Goal: Task Accomplishment & Management: Manage account settings

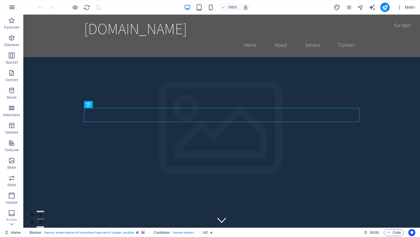
click at [15, 8] on icon "button" at bounding box center [11, 7] width 7 height 7
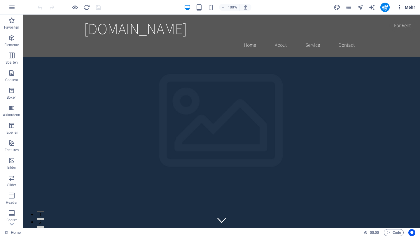
click at [400, 8] on icon "button" at bounding box center [400, 7] width 6 height 6
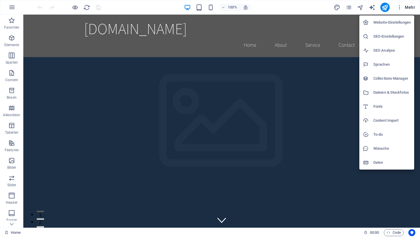
click at [385, 65] on h6 "Sprachen" at bounding box center [392, 64] width 37 height 7
select select "31"
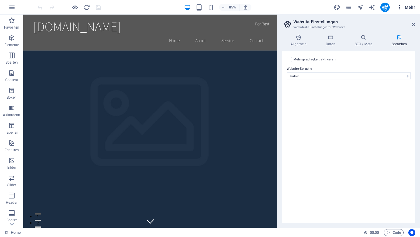
click at [403, 8] on icon "button" at bounding box center [400, 7] width 6 height 6
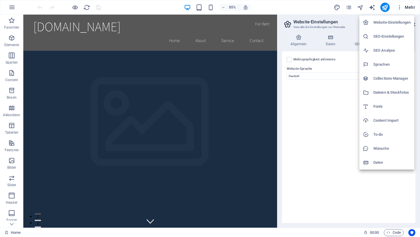
click at [382, 22] on h6 "Website-Einstellungen" at bounding box center [392, 22] width 37 height 7
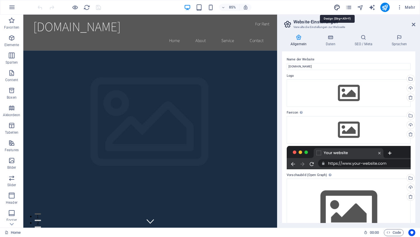
click at [338, 7] on icon "design" at bounding box center [337, 7] width 7 height 7
select select "rem"
select select "200"
select select "px"
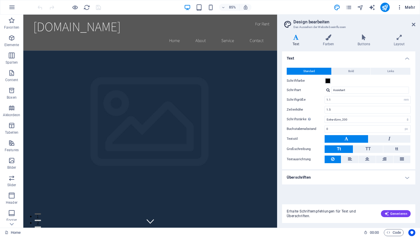
click at [401, 6] on icon "button" at bounding box center [400, 7] width 6 height 6
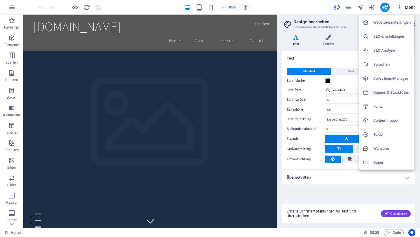
click at [11, 10] on div at bounding box center [210, 118] width 420 height 237
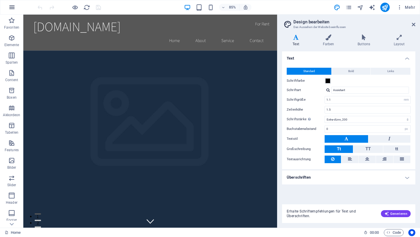
click at [12, 8] on icon "button" at bounding box center [11, 7] width 7 height 7
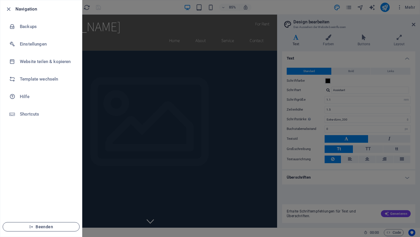
click at [48, 225] on span "Beenden" at bounding box center [41, 227] width 67 height 5
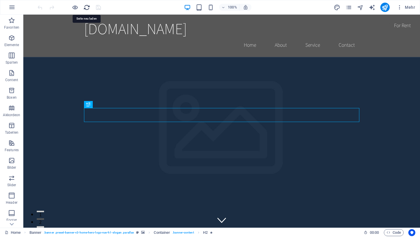
click at [88, 8] on icon "reload" at bounding box center [86, 7] width 7 height 7
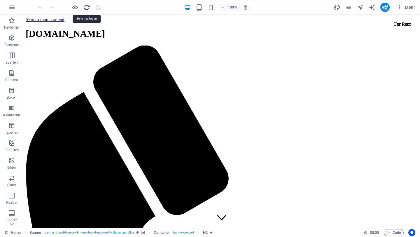
click at [88, 8] on icon "reload" at bounding box center [86, 7] width 7 height 7
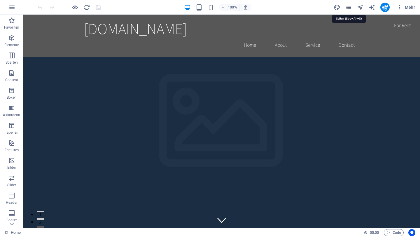
click at [349, 8] on icon "pages" at bounding box center [349, 7] width 7 height 7
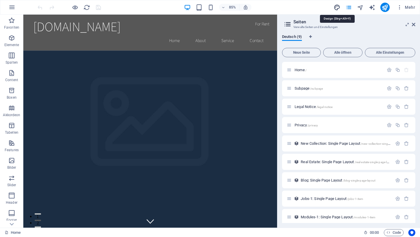
click at [336, 9] on icon "design" at bounding box center [337, 7] width 7 height 7
select select "rem"
select select "200"
select select "px"
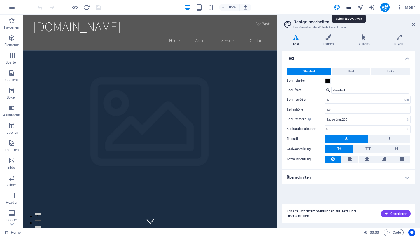
click at [349, 9] on icon "pages" at bounding box center [349, 7] width 7 height 7
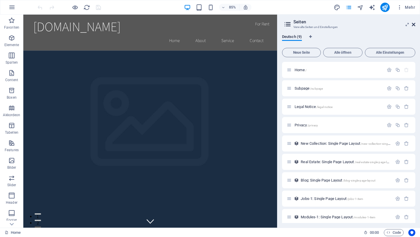
click at [413, 24] on icon at bounding box center [414, 24] width 4 height 5
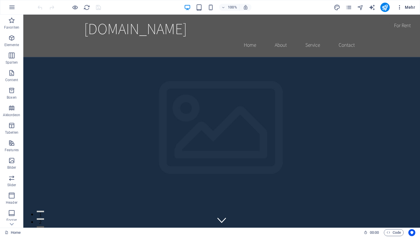
click at [410, 10] on span "Mehr" at bounding box center [406, 7] width 18 height 6
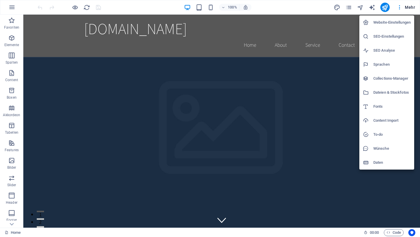
click at [11, 7] on div at bounding box center [210, 118] width 420 height 237
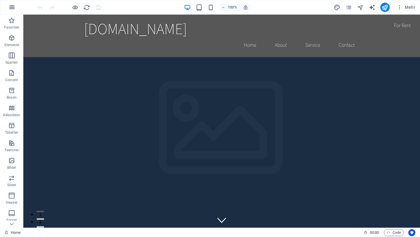
click at [11, 8] on icon "button" at bounding box center [11, 7] width 7 height 7
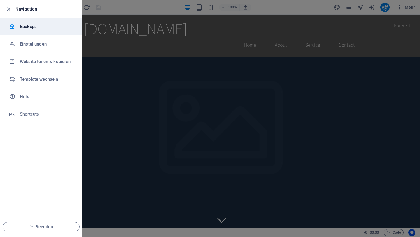
click at [23, 23] on h6 "Backups" at bounding box center [47, 26] width 54 height 7
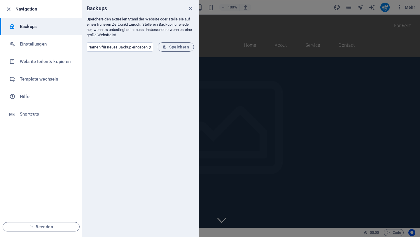
click at [30, 6] on h6 "Navigation" at bounding box center [46, 9] width 62 height 7
click at [60, 75] on li "Template wechseln" at bounding box center [41, 79] width 82 height 18
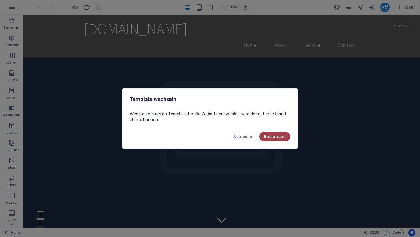
click at [277, 135] on span "Bestätigen" at bounding box center [275, 136] width 22 height 5
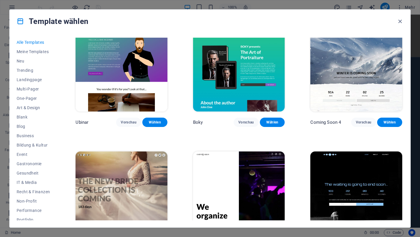
scroll to position [6619, 0]
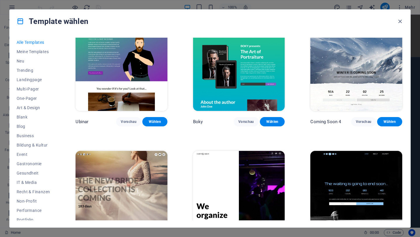
click at [121, 151] on img at bounding box center [122, 193] width 92 height 85
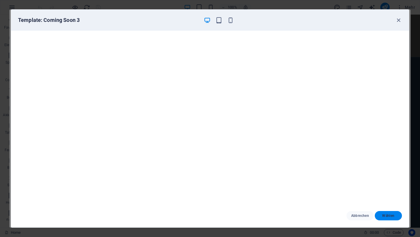
click at [386, 214] on span "Wählen" at bounding box center [389, 215] width 18 height 5
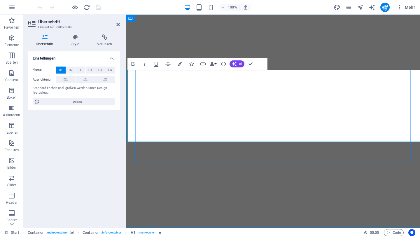
scroll to position [0, 26]
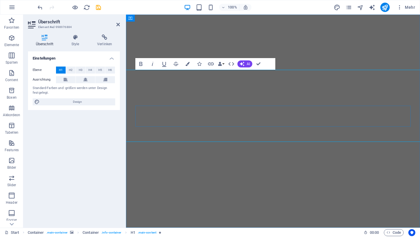
scroll to position [0, 0]
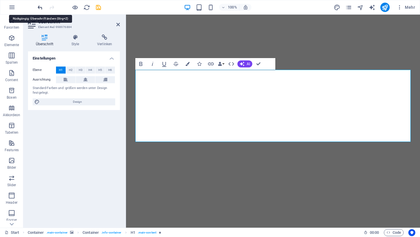
click at [38, 8] on icon "undo" at bounding box center [40, 7] width 7 height 7
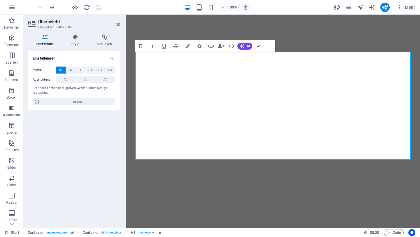
click at [53, 4] on div at bounding box center [68, 7] width 65 height 9
click at [52, 7] on icon "redo" at bounding box center [51, 7] width 7 height 7
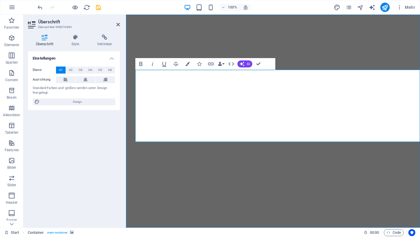
select select "vh"
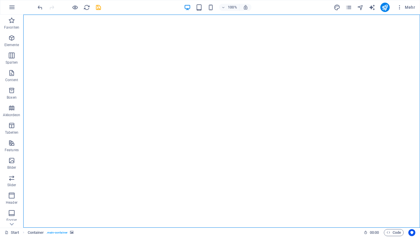
select select "vh"
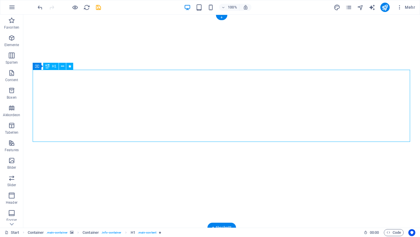
click at [64, 65] on button at bounding box center [62, 66] width 7 height 7
drag, startPoint x: 316, startPoint y: 161, endPoint x: 349, endPoint y: 161, distance: 32.1
click at [349, 161] on div "GlamstyleHannover neue Webseite Coming out in 0 Days Legal notice | Privacy" at bounding box center [221, 208] width 397 height 387
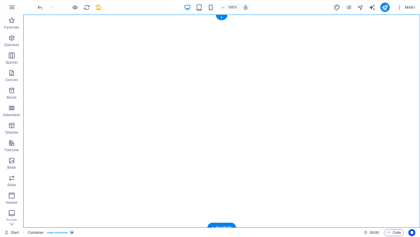
select select "vh"
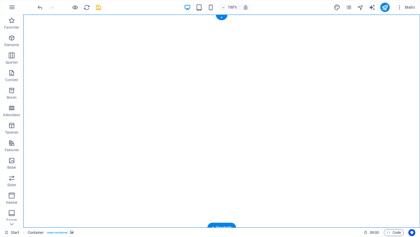
select select "vh"
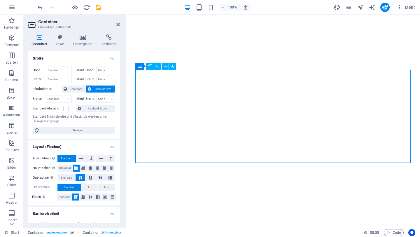
drag, startPoint x: 402, startPoint y: 142, endPoint x: 403, endPoint y: 136, distance: 6.1
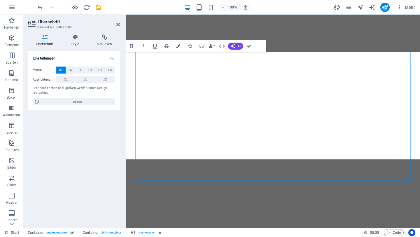
scroll to position [0, 21]
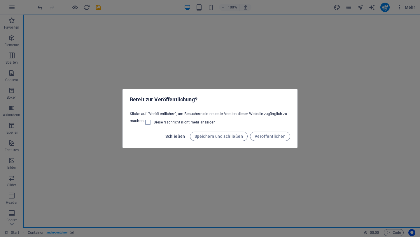
click at [181, 134] on span "Schließen" at bounding box center [176, 136] width 20 height 5
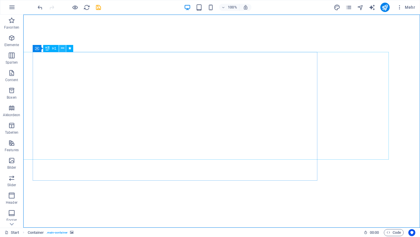
click at [63, 50] on icon at bounding box center [62, 48] width 3 height 6
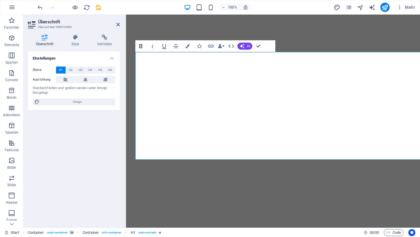
click at [140, 47] on icon "button" at bounding box center [141, 46] width 7 height 7
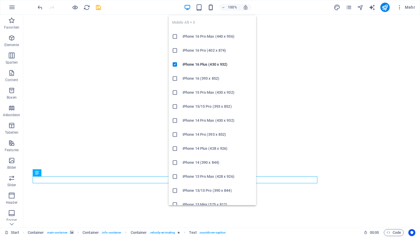
click at [212, 6] on icon "button" at bounding box center [211, 7] width 7 height 7
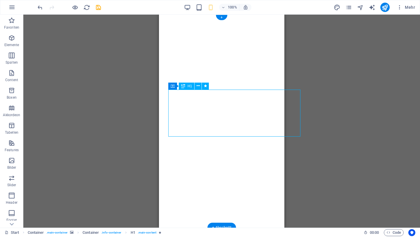
drag, startPoint x: 232, startPoint y: 116, endPoint x: 222, endPoint y: 115, distance: 10.5
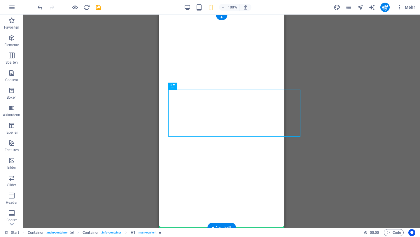
drag, startPoint x: 178, startPoint y: 126, endPoint x: 164, endPoint y: 126, distance: 14.0
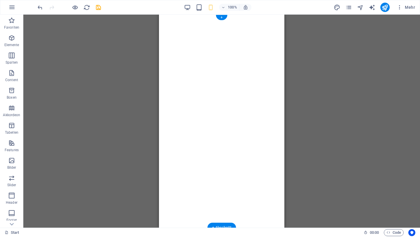
click at [159, 20] on button "button" at bounding box center [159, 20] width 0 height 0
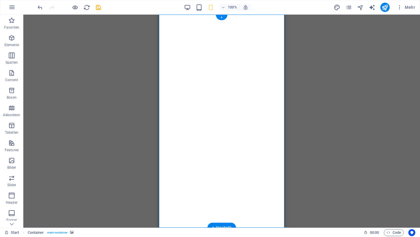
click at [159, 20] on button "button" at bounding box center [159, 20] width 0 height 0
click at [159, 27] on button "button" at bounding box center [159, 27] width 0 height 0
click at [40, 8] on icon "undo" at bounding box center [40, 7] width 7 height 7
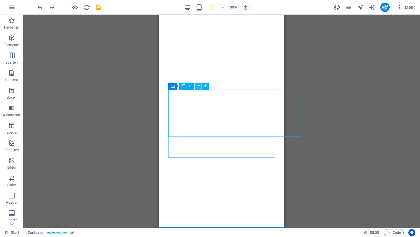
click at [197, 87] on icon at bounding box center [198, 86] width 3 height 6
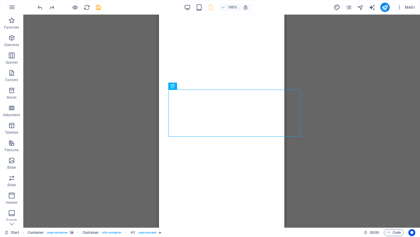
click at [355, 178] on div "Ziehe hier rein, um den vorhandenen Inhalt zu ersetzen. Drücke "Strg", wenn du …" at bounding box center [221, 121] width 397 height 213
drag, startPoint x: 447, startPoint y: 139, endPoint x: 260, endPoint y: 125, distance: 187.4
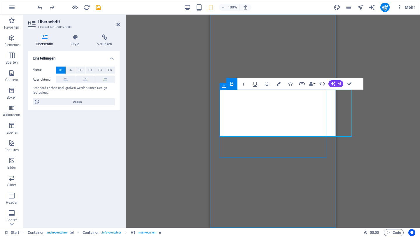
drag, startPoint x: 240, startPoint y: 130, endPoint x: 230, endPoint y: 130, distance: 9.9
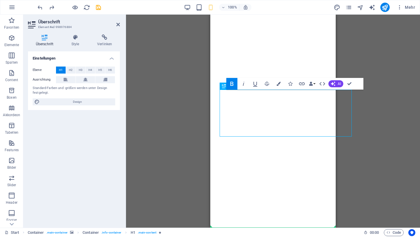
drag, startPoint x: 223, startPoint y: 132, endPoint x: 213, endPoint y: 132, distance: 10.2
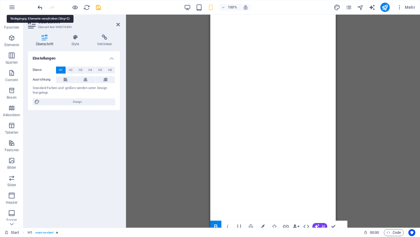
click at [39, 5] on icon "undo" at bounding box center [40, 7] width 7 height 7
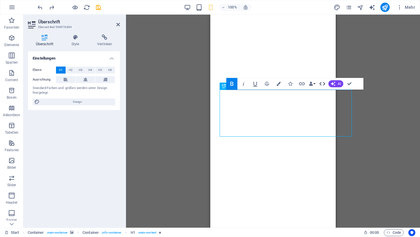
click at [320, 81] on icon "button" at bounding box center [322, 83] width 7 height 7
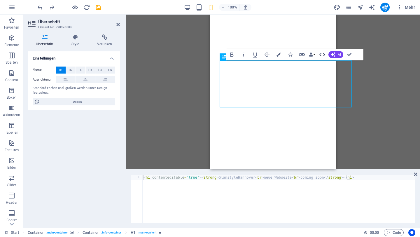
click at [321, 55] on icon "button" at bounding box center [322, 54] width 7 height 7
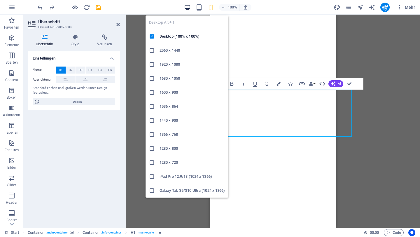
click at [188, 7] on icon "button" at bounding box center [187, 7] width 7 height 7
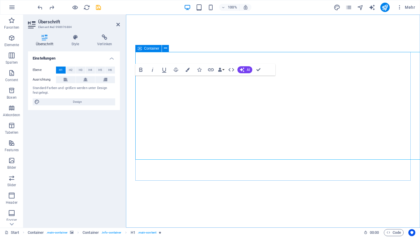
click at [142, 51] on div "Container" at bounding box center [148, 48] width 26 height 7
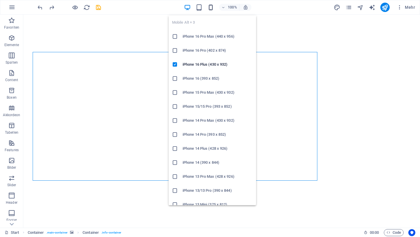
click at [212, 6] on icon "button" at bounding box center [211, 7] width 7 height 7
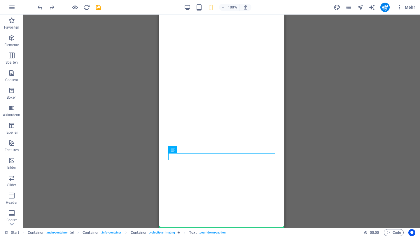
drag, startPoint x: 273, startPoint y: 157, endPoint x: 296, endPoint y: 161, distance: 23.6
click at [285, 161] on html "Skip to main content GlamstyleHannover neue Webseite coming soon Coming out in …" at bounding box center [222, 203] width 126 height 377
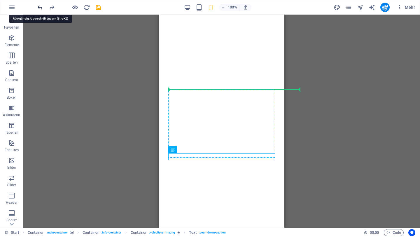
click at [40, 6] on icon "undo" at bounding box center [40, 7] width 7 height 7
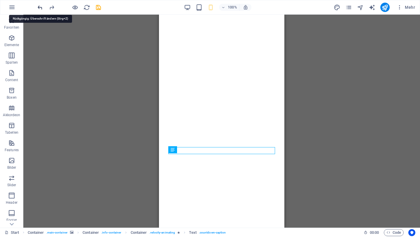
click at [40, 6] on icon "undo" at bounding box center [40, 7] width 7 height 7
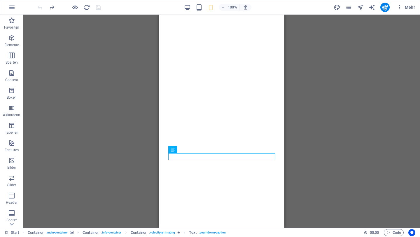
click at [48, 6] on div at bounding box center [68, 7] width 65 height 9
click at [53, 6] on icon "redo" at bounding box center [51, 7] width 7 height 7
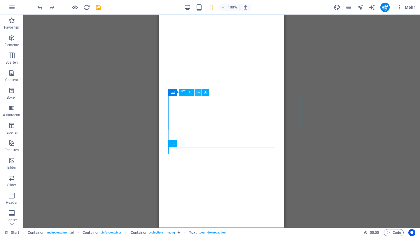
click at [199, 92] on icon at bounding box center [198, 92] width 3 height 6
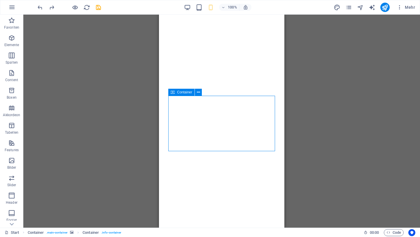
drag, startPoint x: 183, startPoint y: 92, endPoint x: 171, endPoint y: 92, distance: 12.0
click at [171, 92] on div "Container" at bounding box center [181, 92] width 26 height 7
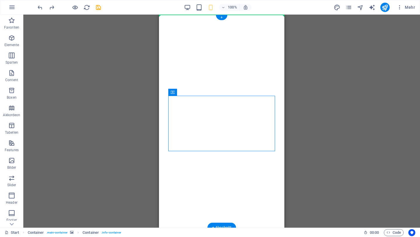
drag, startPoint x: 331, startPoint y: 109, endPoint x: 163, endPoint y: 95, distance: 168.1
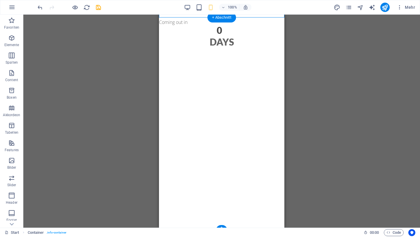
scroll to position [55, 0]
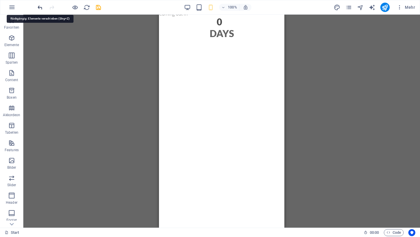
click at [40, 7] on icon "undo" at bounding box center [40, 7] width 7 height 7
click at [51, 8] on icon "redo" at bounding box center [51, 7] width 7 height 7
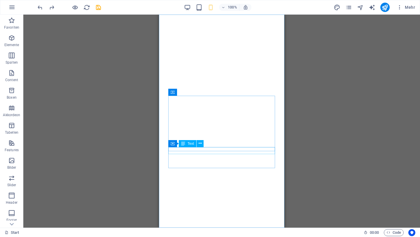
click at [204, 147] on div "Container Text" at bounding box center [187, 143] width 39 height 7
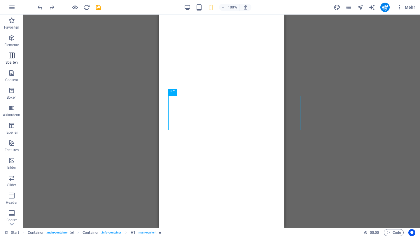
click at [18, 52] on span "Spalten" at bounding box center [11, 59] width 23 height 14
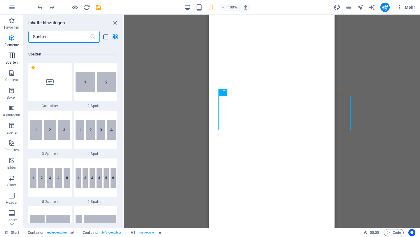
scroll to position [289, 0]
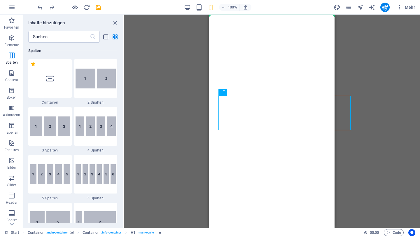
drag, startPoint x: 228, startPoint y: 123, endPoint x: 217, endPoint y: 117, distance: 12.9
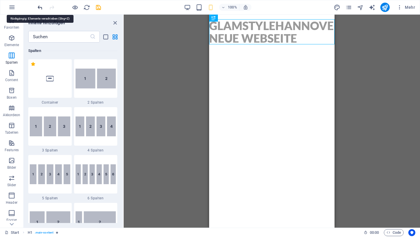
click at [42, 5] on icon "undo" at bounding box center [40, 7] width 7 height 7
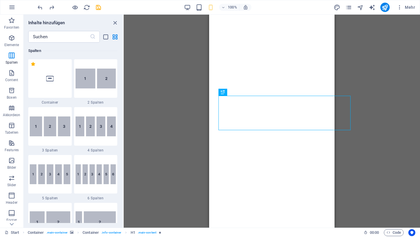
drag, startPoint x: 350, startPoint y: 118, endPoint x: 345, endPoint y: 118, distance: 5.0
click at [344, 118] on div "Ziehe hier rein, um den vorhandenen Inhalt zu ersetzen. Drücke "Strg", wenn du …" at bounding box center [272, 121] width 297 height 213
click at [352, 120] on div "Ziehe hier rein, um den vorhandenen Inhalt zu ersetzen. Drücke "Strg", wenn du …" at bounding box center [272, 121] width 297 height 213
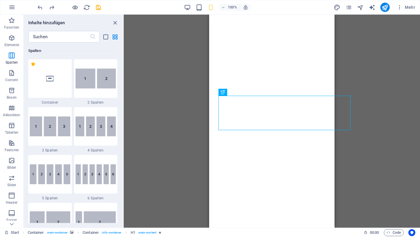
click at [342, 109] on div "Ziehe hier rein, um den vorhandenen Inhalt zu ersetzen. Drücke "Strg", wenn du …" at bounding box center [272, 121] width 297 height 213
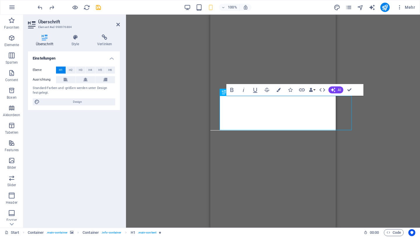
click at [52, 37] on icon at bounding box center [44, 37] width 33 height 6
click at [119, 24] on icon at bounding box center [118, 24] width 4 height 5
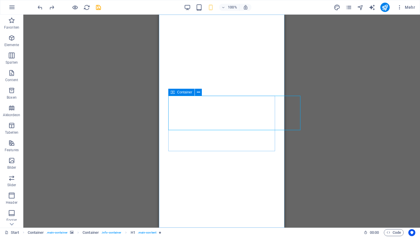
click at [183, 94] on span "Container" at bounding box center [184, 93] width 15 height 4
click at [187, 92] on span "Container" at bounding box center [184, 93] width 15 height 4
click at [198, 93] on icon at bounding box center [198, 92] width 3 height 6
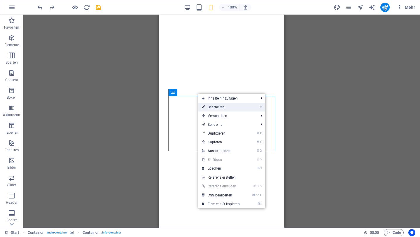
click at [211, 105] on link "⏎ Bearbeiten" at bounding box center [221, 107] width 45 height 9
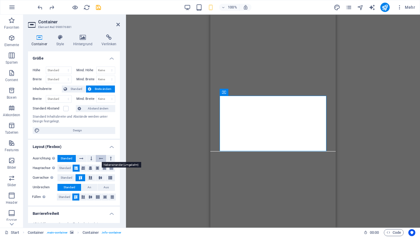
click at [100, 156] on icon at bounding box center [101, 158] width 4 height 7
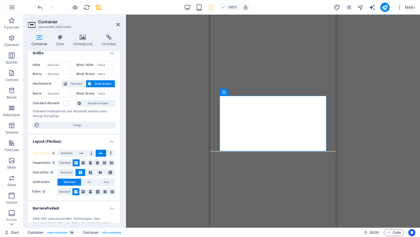
scroll to position [0, 0]
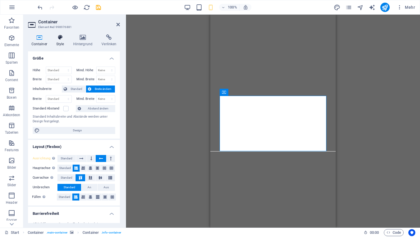
click at [59, 41] on h4 "Style" at bounding box center [61, 40] width 17 height 12
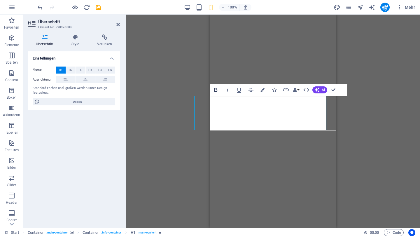
click at [215, 91] on icon "button" at bounding box center [216, 89] width 7 height 7
click at [240, 91] on icon "button" at bounding box center [239, 90] width 4 height 5
click at [216, 91] on icon "button" at bounding box center [216, 89] width 7 height 7
click at [241, 89] on icon "button" at bounding box center [239, 90] width 4 height 5
click at [107, 144] on div "Einstellungen Ebene H1 H2 H3 H4 H5 H6 Ausrichtung Standard-Farben und -größen w…" at bounding box center [74, 137] width 92 height 172
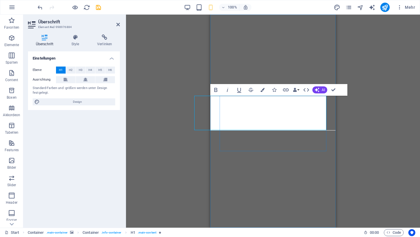
click at [164, 72] on div "Container H1 Container Container Text Container Text Container Container Preset…" at bounding box center [273, 121] width 294 height 213
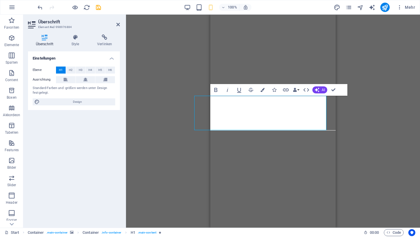
click at [203, 76] on div "Container H1 Container Container Text Container Text Container Container Preset…" at bounding box center [273, 121] width 294 height 213
click at [117, 25] on icon at bounding box center [118, 24] width 4 height 5
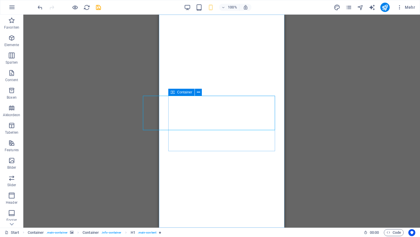
click at [187, 93] on span "Container" at bounding box center [184, 93] width 15 height 4
click at [181, 93] on span "Container" at bounding box center [184, 93] width 15 height 4
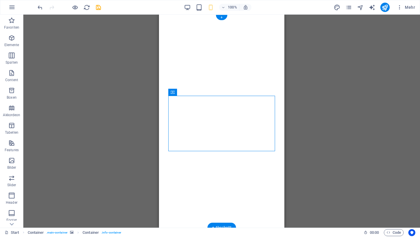
drag, startPoint x: 340, startPoint y: 107, endPoint x: 186, endPoint y: 111, distance: 153.6
click at [173, 94] on icon at bounding box center [173, 92] width 4 height 7
click at [197, 94] on icon at bounding box center [198, 92] width 3 height 6
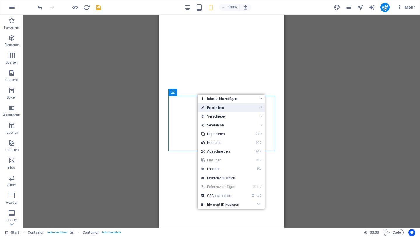
click at [220, 108] on link "⏎ Bearbeiten" at bounding box center [220, 107] width 45 height 9
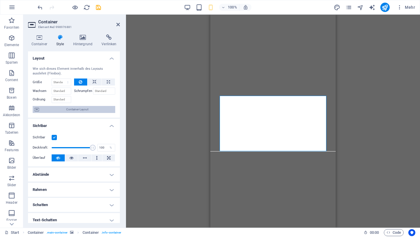
click at [90, 109] on span "Container-Layout" at bounding box center [77, 109] width 73 height 7
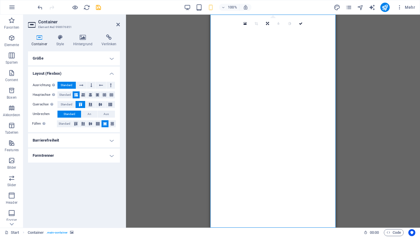
click at [105, 67] on h4 "Layout (Flexbox)" at bounding box center [74, 72] width 92 height 11
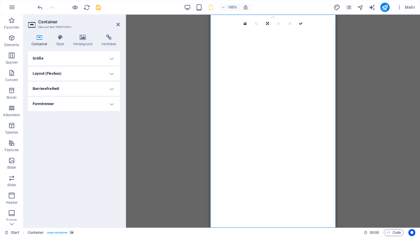
click at [109, 60] on h4 "Größe" at bounding box center [74, 58] width 92 height 14
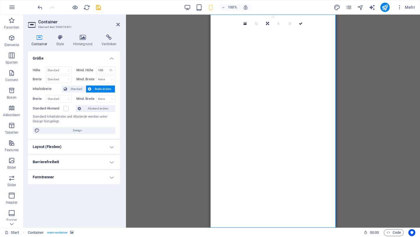
click at [110, 89] on span "Breite ändern" at bounding box center [103, 89] width 20 height 7
click at [90, 88] on icon at bounding box center [90, 89] width 4 height 7
click at [67, 99] on select "Standard px rem % em vh vw" at bounding box center [58, 98] width 25 height 7
click at [110, 146] on h4 "Layout (Flexbox)" at bounding box center [74, 147] width 92 height 14
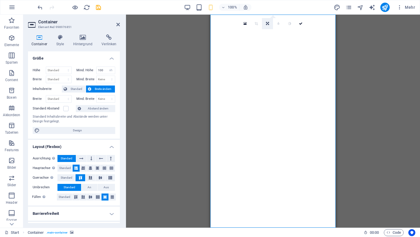
click at [269, 22] on icon at bounding box center [267, 24] width 3 height 4
click at [178, 83] on div "Ziehe hier rein, um den vorhandenen Inhalt zu ersetzen. Drücke "Strg", wenn du …" at bounding box center [273, 121] width 294 height 213
click at [211, 27] on button "button" at bounding box center [211, 27] width 0 height 0
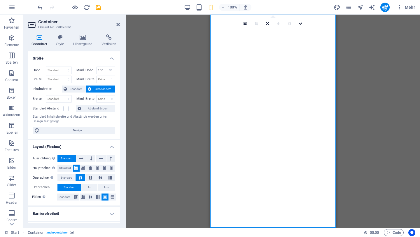
click at [211, 27] on button "button" at bounding box center [211, 27] width 0 height 0
click at [117, 25] on icon at bounding box center [118, 24] width 4 height 5
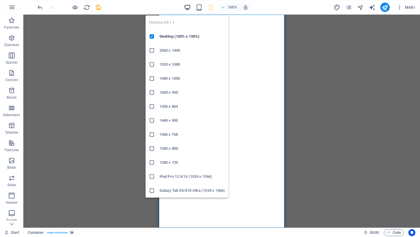
click at [187, 6] on icon "button" at bounding box center [187, 7] width 7 height 7
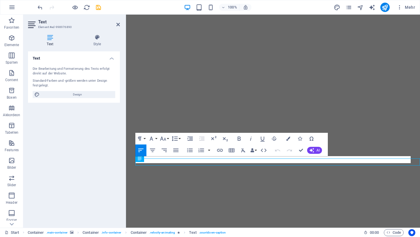
scroll to position [2, 0]
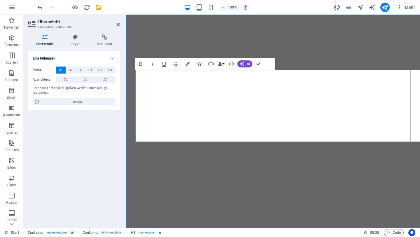
scroll to position [0, 0]
click at [189, 62] on icon "button" at bounding box center [188, 64] width 4 height 4
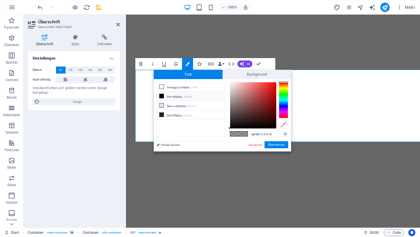
click at [199, 63] on icon "button" at bounding box center [199, 64] width 4 height 4
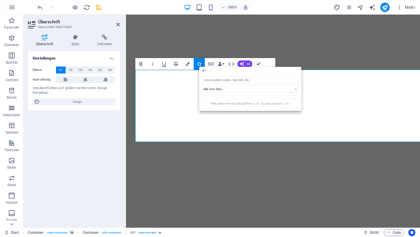
click at [177, 65] on icon "button" at bounding box center [175, 64] width 5 height 4
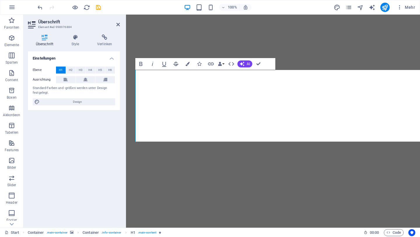
click at [177, 65] on icon "button" at bounding box center [175, 64] width 5 height 4
click at [224, 63] on button "Data Bindings" at bounding box center [221, 64] width 8 height 12
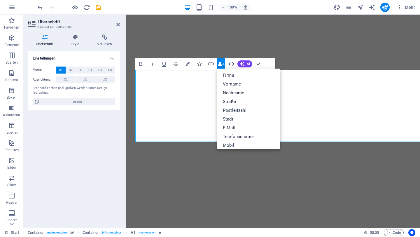
click at [229, 62] on icon "button" at bounding box center [231, 63] width 7 height 7
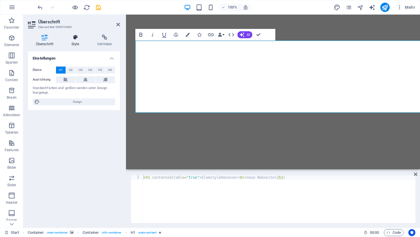
click at [78, 42] on h4 "Style" at bounding box center [77, 40] width 26 height 12
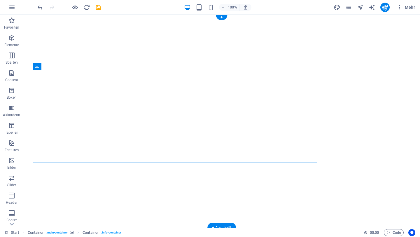
click at [59, 22] on img "1/7" at bounding box center [221, 22] width 397 height 0
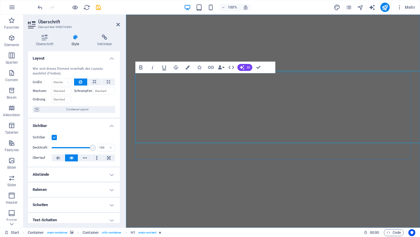
scroll to position [0, 0]
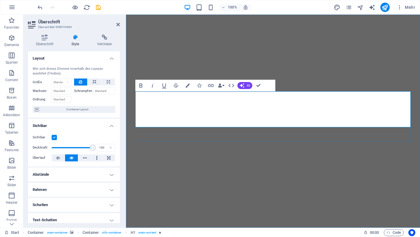
click at [141, 86] on icon "button" at bounding box center [141, 85] width 3 height 4
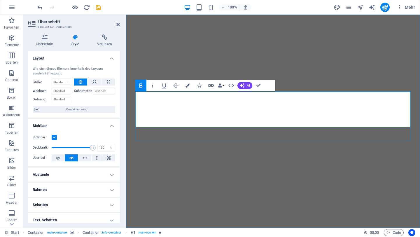
click at [83, 92] on label "Schrumpfen" at bounding box center [83, 91] width 19 height 7
click at [93, 92] on input "Schrumpfen" at bounding box center [104, 91] width 22 height 7
click at [82, 90] on label "Schrumpfen" at bounding box center [83, 91] width 19 height 7
click at [93, 90] on input "Schrumpfen" at bounding box center [104, 91] width 22 height 7
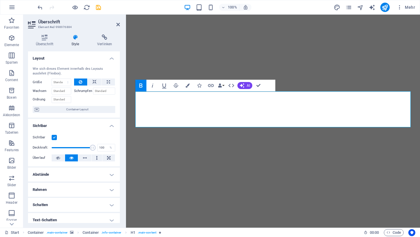
click at [81, 92] on label "Schrumpfen" at bounding box center [83, 91] width 19 height 7
click at [93, 92] on input "Schrumpfen" at bounding box center [104, 91] width 22 height 7
click at [81, 92] on label "Schrumpfen" at bounding box center [83, 91] width 19 height 7
click at [93, 92] on input "Schrumpfen" at bounding box center [104, 91] width 22 height 7
click at [81, 92] on label "Schrumpfen" at bounding box center [83, 91] width 19 height 7
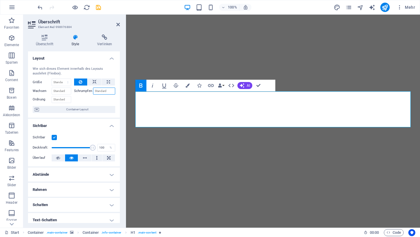
click at [93, 92] on input "Schrumpfen" at bounding box center [104, 91] width 22 height 7
click at [81, 92] on label "Schrumpfen" at bounding box center [83, 91] width 19 height 7
click at [93, 92] on input "Schrumpfen" at bounding box center [104, 91] width 22 height 7
click at [81, 92] on label "Schrumpfen" at bounding box center [83, 91] width 19 height 7
click at [93, 92] on input "Schrumpfen" at bounding box center [104, 91] width 22 height 7
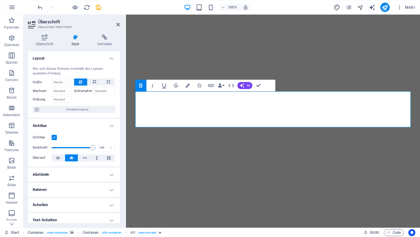
click at [81, 92] on label "Schrumpfen" at bounding box center [83, 91] width 19 height 7
click at [93, 92] on input "Schrumpfen" at bounding box center [104, 91] width 22 height 7
click at [93, 81] on icon at bounding box center [95, 82] width 4 height 7
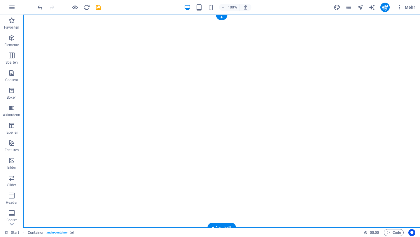
select select "vh"
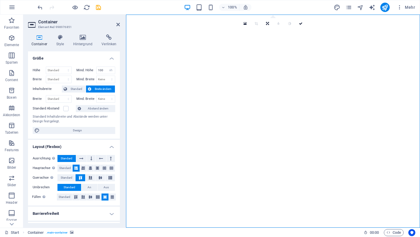
click at [38, 40] on icon at bounding box center [39, 37] width 22 height 6
click at [41, 38] on icon at bounding box center [39, 37] width 22 height 6
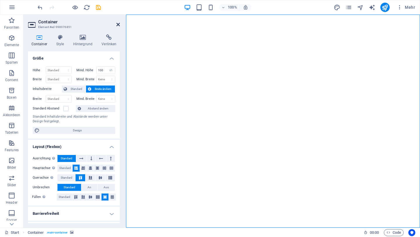
click at [119, 23] on icon at bounding box center [118, 24] width 4 height 5
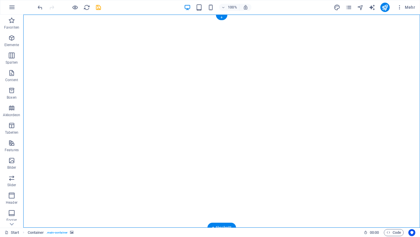
select select "vh"
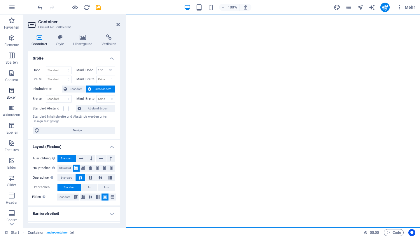
click at [13, 92] on icon "button" at bounding box center [11, 90] width 7 height 7
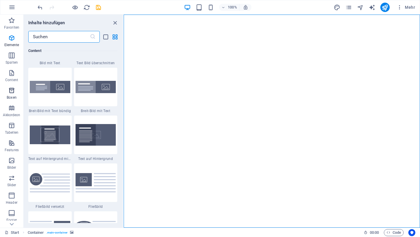
scroll to position [1610, 0]
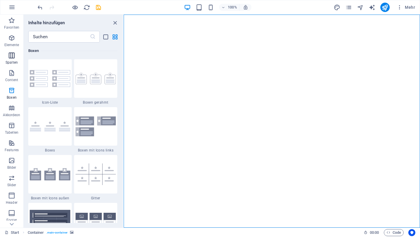
click at [14, 52] on button "Spalten" at bounding box center [11, 59] width 23 height 18
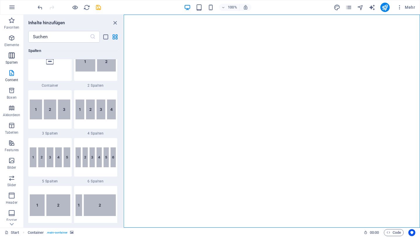
scroll to position [289, 0]
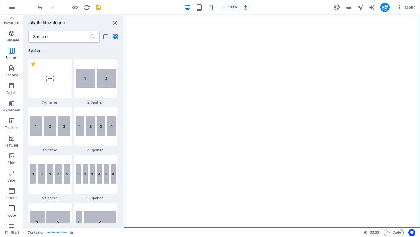
scroll to position [0, 0]
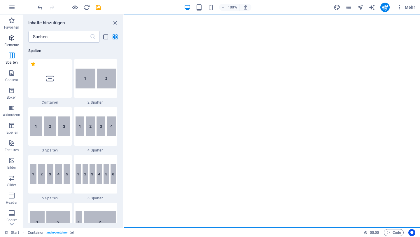
click at [14, 39] on icon "button" at bounding box center [11, 37] width 7 height 7
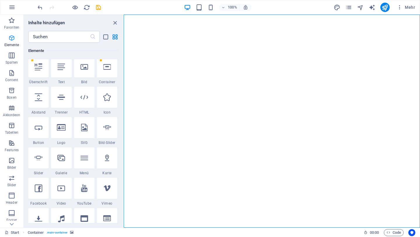
scroll to position [62, 0]
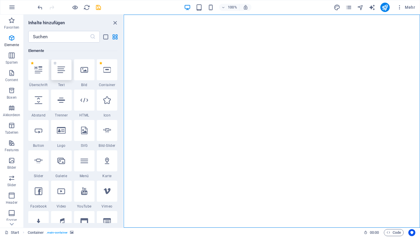
click at [60, 75] on div at bounding box center [61, 69] width 20 height 21
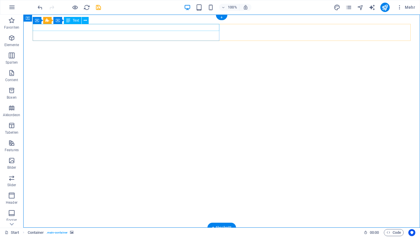
click at [47, 237] on div "Neues Text-Element" at bounding box center [222, 240] width 378 height 7
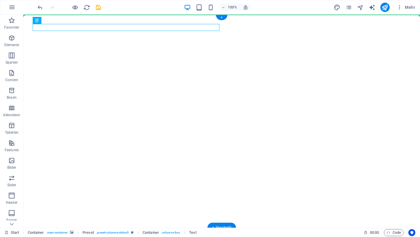
drag, startPoint x: 47, startPoint y: 27, endPoint x: 61, endPoint y: 69, distance: 44.7
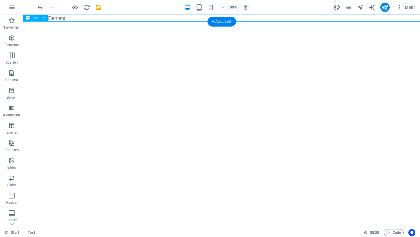
click at [93, 18] on div "Neues Text-Element" at bounding box center [221, 18] width 397 height 7
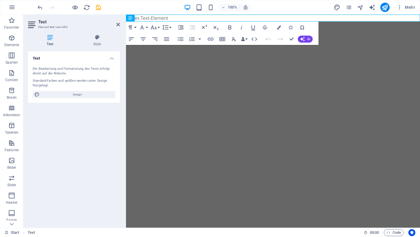
click at [93, 18] on header "Text Element #ed-new-680" at bounding box center [74, 22] width 92 height 15
drag, startPoint x: 183, startPoint y: 19, endPoint x: 206, endPoint y: 86, distance: 70.4
click at [206, 86] on div "Neues Text-Element 0 Days Legal notice | Privacy" at bounding box center [273, 172] width 294 height 315
click at [206, 29] on img "1/7" at bounding box center [273, 29] width 294 height 0
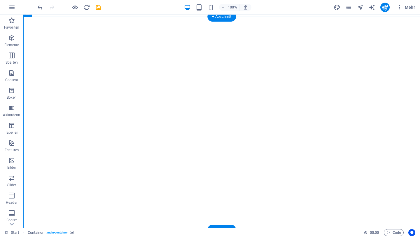
scroll to position [0, 0]
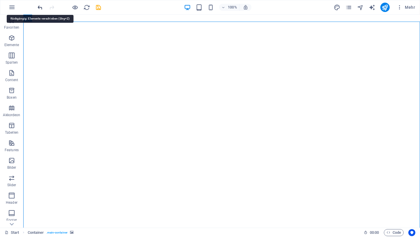
click at [38, 6] on icon "undo" at bounding box center [40, 7] width 7 height 7
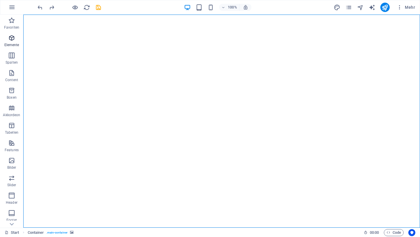
click at [14, 39] on icon "button" at bounding box center [11, 37] width 7 height 7
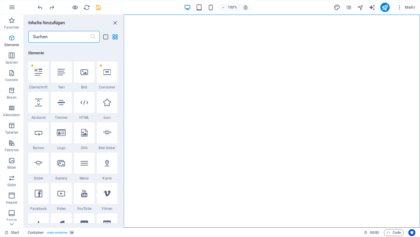
scroll to position [62, 0]
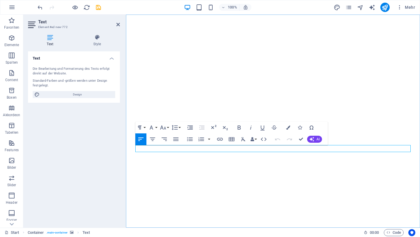
click at [164, 129] on icon "button" at bounding box center [163, 127] width 7 height 7
click at [170, 119] on link "30" at bounding box center [169, 118] width 21 height 9
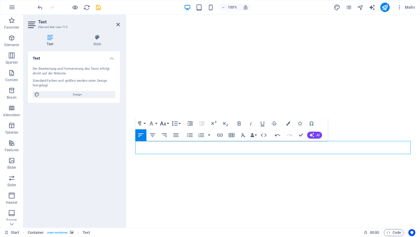
click at [169, 124] on button "Font Size" at bounding box center [164, 124] width 11 height 12
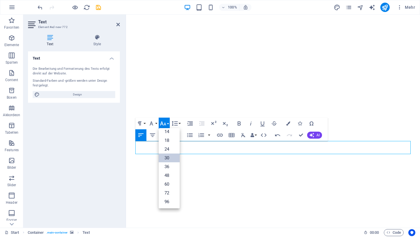
scroll to position [47, 0]
click at [173, 176] on link "48" at bounding box center [169, 175] width 21 height 9
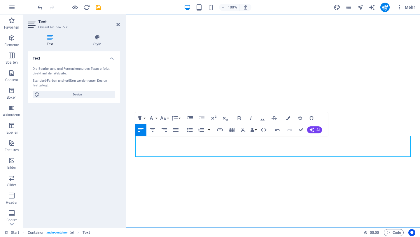
drag, startPoint x: 137, startPoint y: 151, endPoint x: 237, endPoint y: 153, distance: 99.9
click at [164, 117] on icon "button" at bounding box center [163, 118] width 7 height 7
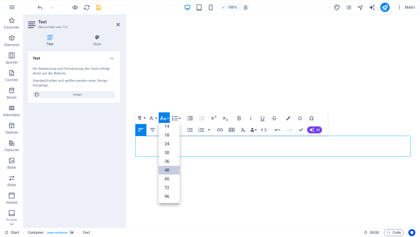
click at [167, 170] on link "48" at bounding box center [169, 170] width 21 height 9
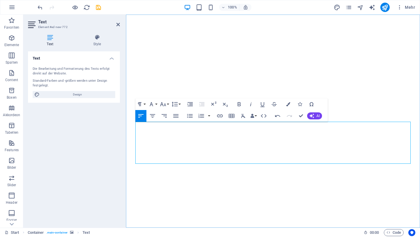
click at [154, 105] on icon "button" at bounding box center [151, 104] width 7 height 7
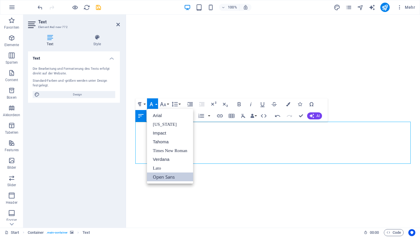
scroll to position [0, 0]
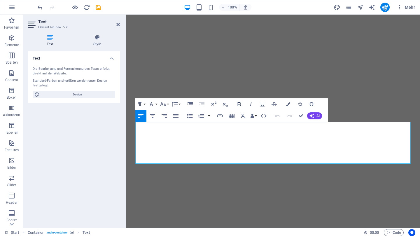
click at [241, 102] on icon "button" at bounding box center [239, 104] width 7 height 7
drag, startPoint x: 139, startPoint y: 132, endPoint x: 168, endPoint y: 162, distance: 42.1
click at [241, 105] on icon "button" at bounding box center [239, 104] width 3 height 4
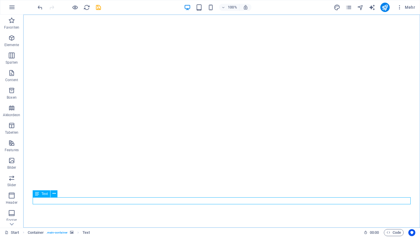
click at [43, 194] on span "Text" at bounding box center [44, 194] width 6 height 4
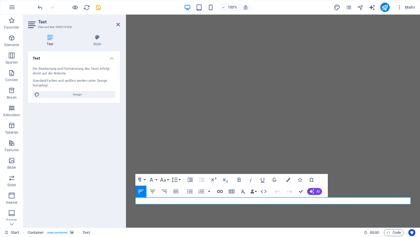
click at [221, 191] on icon "button" at bounding box center [220, 191] width 7 height 7
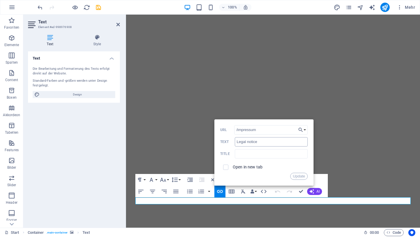
type input "/impressum"
click at [266, 142] on input "Legal notice" at bounding box center [271, 141] width 73 height 9
type input "L"
type input "Impressum"
click at [304, 177] on button "Update" at bounding box center [299, 176] width 18 height 7
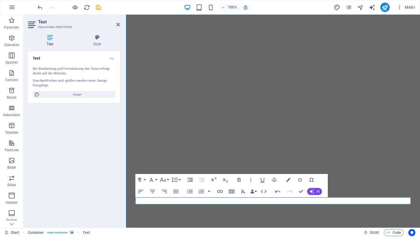
type input "/privacy"
type input "Privacy"
click at [171, 187] on icon "button" at bounding box center [171, 188] width 7 height 7
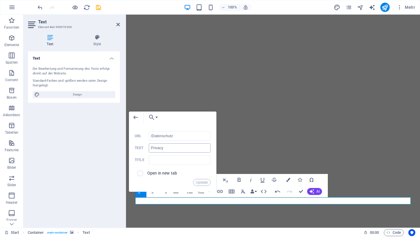
type input "/Datenschutz"
click at [169, 149] on input "Privacy" at bounding box center [180, 147] width 62 height 9
type input "P"
type input "Datenschutz"
click at [203, 184] on button "Update" at bounding box center [202, 182] width 18 height 7
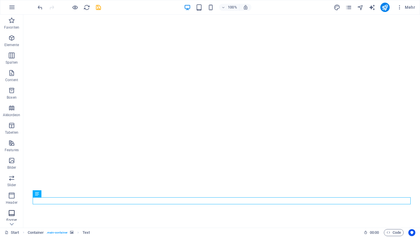
scroll to position [50, 0]
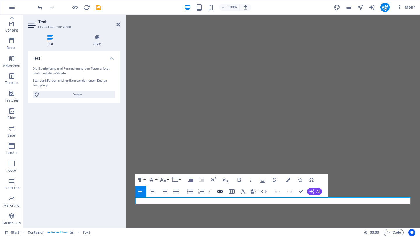
click at [222, 190] on icon "button" at bounding box center [220, 191] width 7 height 7
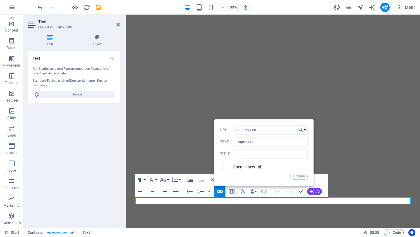
click at [117, 167] on div "Text Die Bearbeitung und Formatierung des Texts erfolgt direkt auf der Website.…" at bounding box center [74, 137] width 92 height 172
click at [298, 175] on button "Update" at bounding box center [299, 176] width 18 height 7
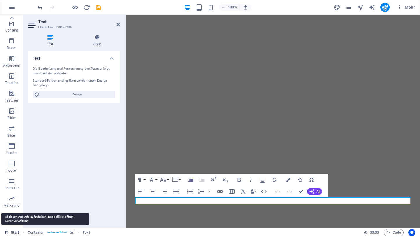
click at [19, 233] on link "Start" at bounding box center [12, 232] width 15 height 7
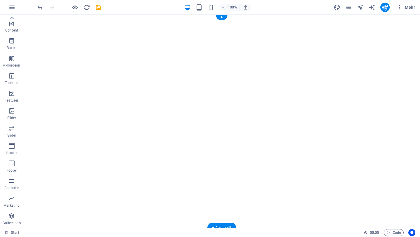
click at [23, 27] on button "button" at bounding box center [23, 27] width 0 height 0
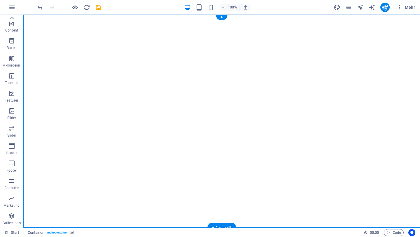
click at [23, 27] on button "button" at bounding box center [23, 27] width 0 height 0
click at [222, 17] on div "+" at bounding box center [221, 17] width 11 height 5
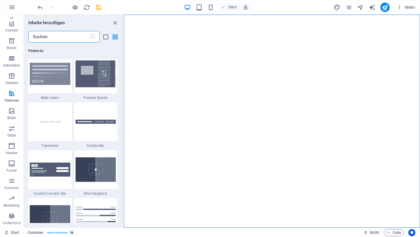
scroll to position [2284, 0]
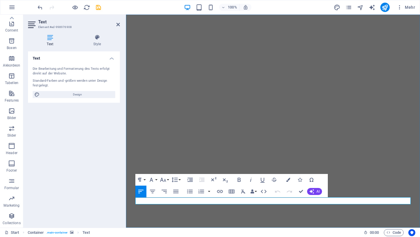
click at [166, 187] on icon "button" at bounding box center [165, 188] width 7 height 7
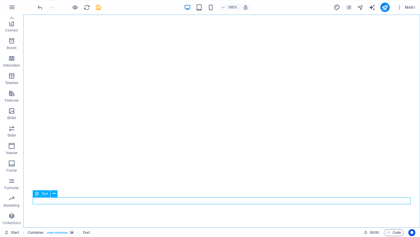
click at [43, 193] on span "Text" at bounding box center [44, 194] width 6 height 4
click at [42, 194] on span "Text" at bounding box center [44, 194] width 6 height 4
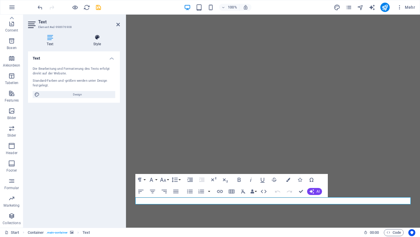
click at [100, 39] on icon at bounding box center [97, 37] width 46 height 6
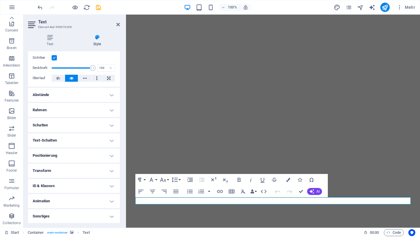
scroll to position [0, 0]
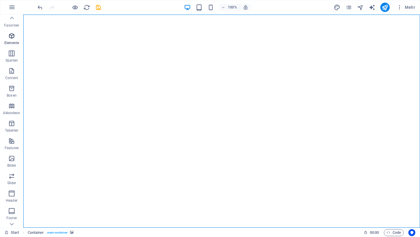
scroll to position [50, 0]
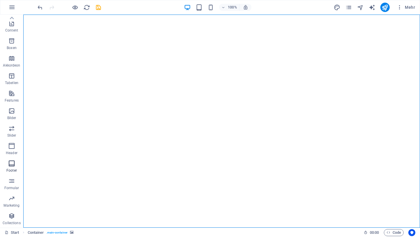
click at [12, 165] on icon "button" at bounding box center [11, 163] width 7 height 7
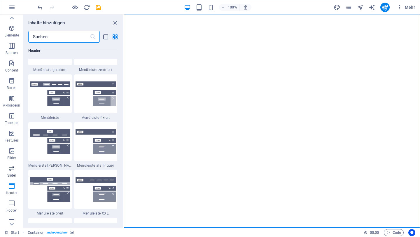
scroll to position [0, 0]
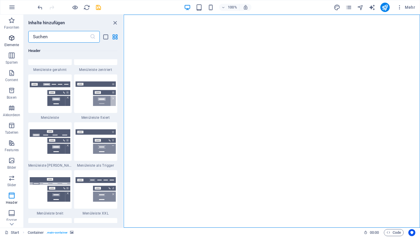
click at [12, 40] on icon "button" at bounding box center [11, 37] width 7 height 7
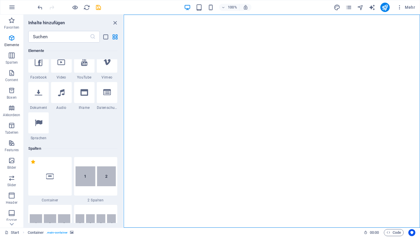
scroll to position [209, 0]
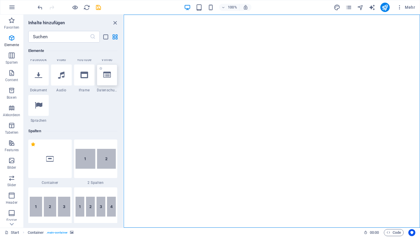
click at [103, 79] on icon at bounding box center [107, 75] width 8 height 8
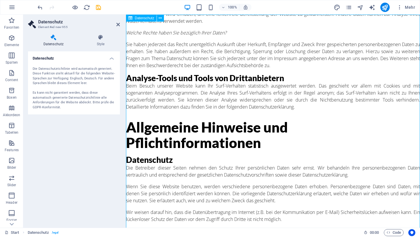
scroll to position [0, 0]
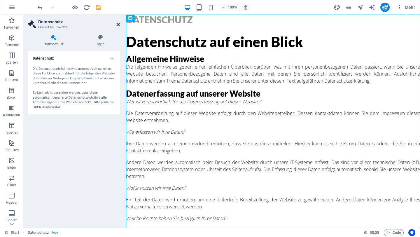
click at [118, 23] on icon at bounding box center [118, 24] width 4 height 5
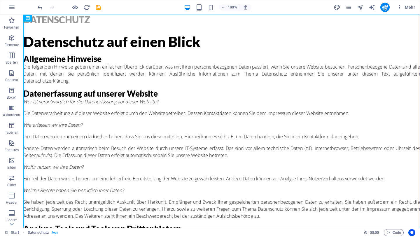
click at [22, 232] on icon at bounding box center [24, 233] width 4 height 4
click at [22, 233] on icon at bounding box center [24, 233] width 4 height 4
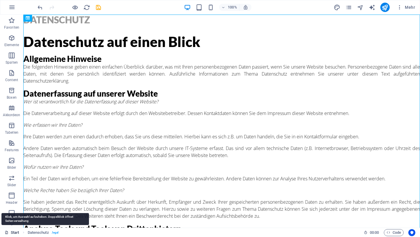
click at [10, 234] on link "Start" at bounding box center [12, 232] width 15 height 7
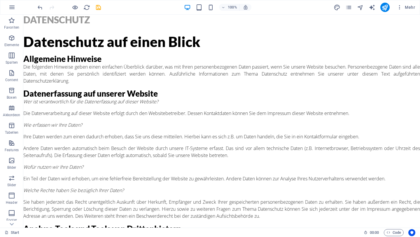
click at [19, 234] on div "Start" at bounding box center [182, 232] width 355 height 7
click at [38, 6] on icon "undo" at bounding box center [40, 7] width 7 height 7
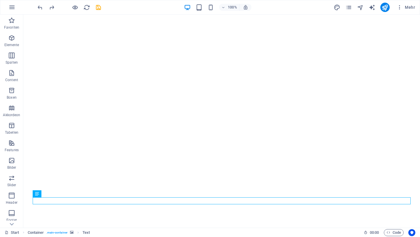
click at [78, 232] on icon "breadcrumb" at bounding box center [78, 232] width 4 height 4
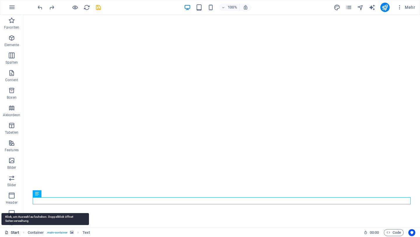
click at [14, 232] on link "Start" at bounding box center [12, 232] width 15 height 7
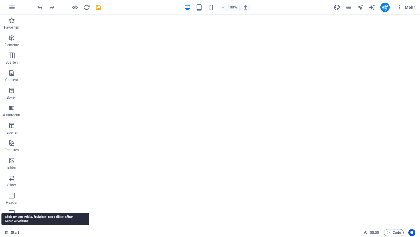
click at [17, 232] on link "Start" at bounding box center [12, 232] width 15 height 7
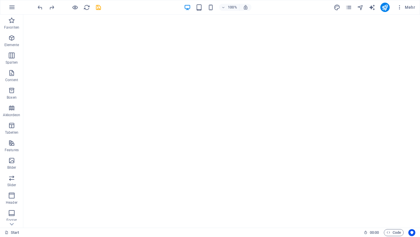
click at [4, 232] on div "Start 00 : 00 Code" at bounding box center [210, 232] width 420 height 9
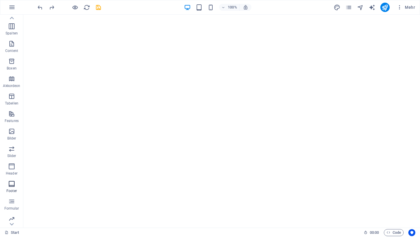
scroll to position [50, 0]
click at [13, 145] on icon "button" at bounding box center [11, 145] width 7 height 7
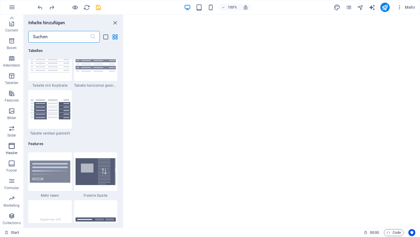
scroll to position [3516, 0]
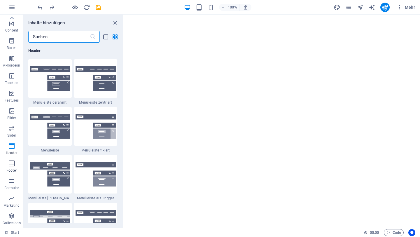
click at [13, 166] on icon "button" at bounding box center [11, 163] width 7 height 7
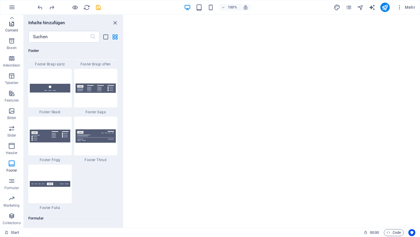
scroll to position [0, 0]
click at [11, 72] on icon "button" at bounding box center [11, 72] width 7 height 7
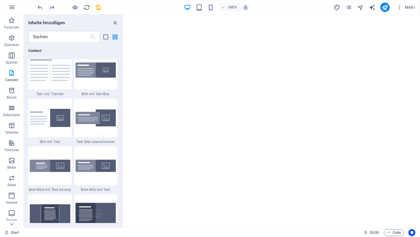
scroll to position [1097, 0]
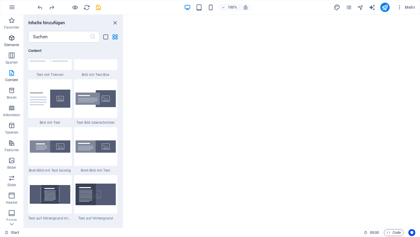
click at [13, 39] on icon "button" at bounding box center [11, 37] width 7 height 7
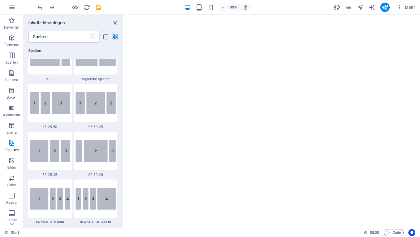
scroll to position [0, 0]
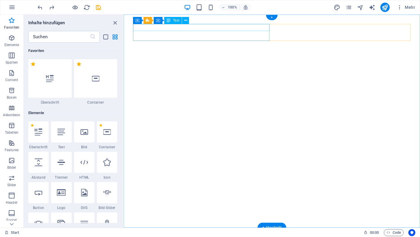
click at [169, 237] on div "Neues Text-Element" at bounding box center [272, 240] width 278 height 7
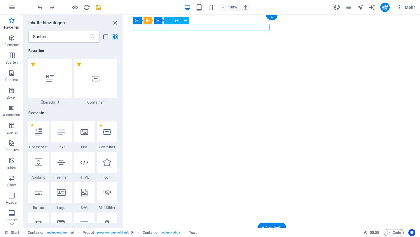
click at [165, 237] on div "Neues Text-Element" at bounding box center [272, 240] width 278 height 7
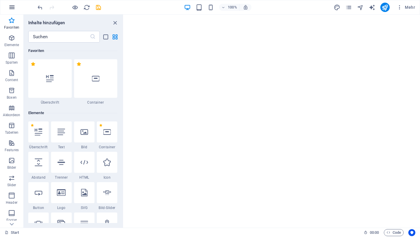
click at [13, 7] on icon "button" at bounding box center [11, 7] width 7 height 7
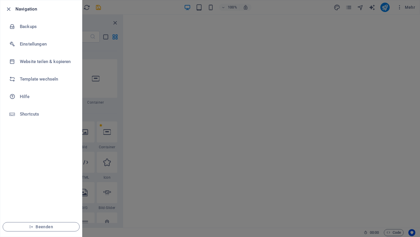
click at [99, 21] on div at bounding box center [210, 118] width 420 height 237
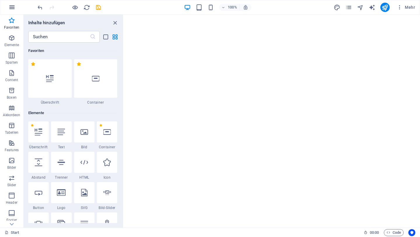
click at [13, 4] on icon "button" at bounding box center [11, 7] width 7 height 7
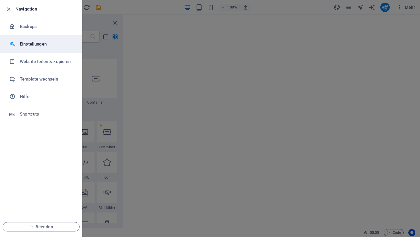
click at [35, 43] on h6 "Einstellungen" at bounding box center [47, 44] width 54 height 7
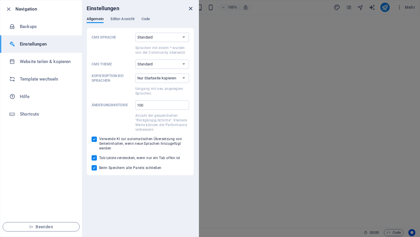
click at [190, 9] on icon "close" at bounding box center [190, 8] width 7 height 7
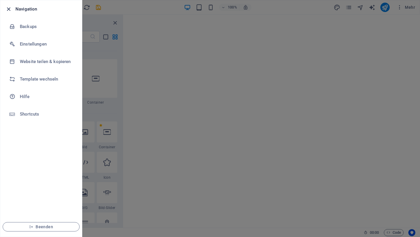
click at [7, 9] on icon "button" at bounding box center [8, 9] width 7 height 7
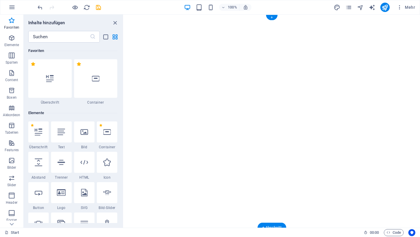
click at [311, 22] on img "1/7" at bounding box center [272, 22] width 297 height 0
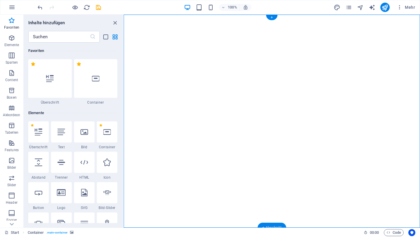
click at [274, 225] on div "+ Abschnitt" at bounding box center [272, 228] width 29 height 10
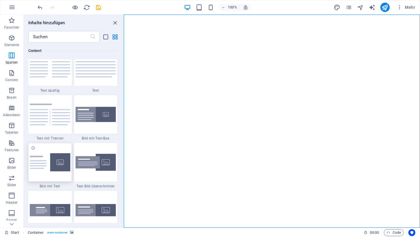
scroll to position [1034, 0]
click at [95, 77] on div at bounding box center [96, 66] width 44 height 39
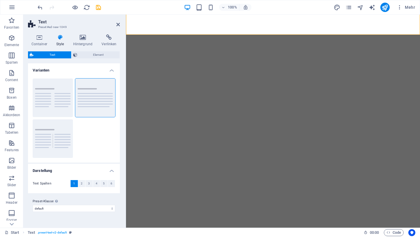
scroll to position [0, 0]
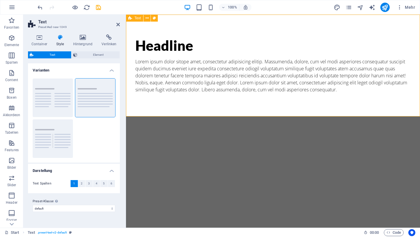
click at [239, 105] on div "Headline Lorem ipsum dolor sitope amet, consectetur adipisicing elitip. Massume…" at bounding box center [273, 66] width 294 height 102
click at [39, 7] on icon "undo" at bounding box center [40, 7] width 7 height 7
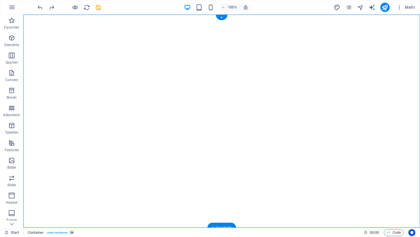
click at [223, 225] on div "+ Abschnitt" at bounding box center [222, 228] width 29 height 10
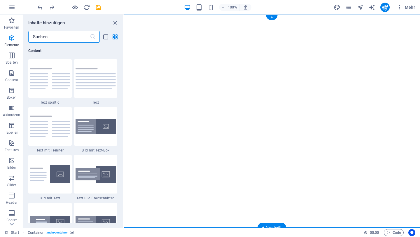
scroll to position [1022, 0]
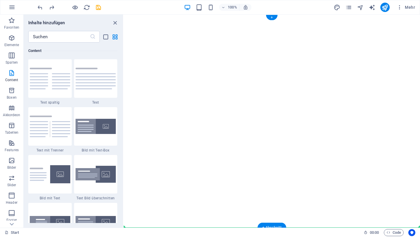
click at [124, 27] on button "button" at bounding box center [124, 27] width 0 height 0
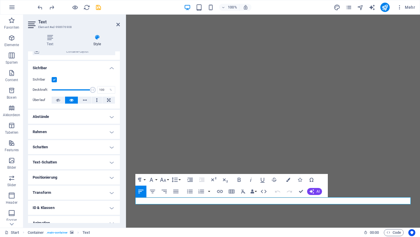
scroll to position [80, 0]
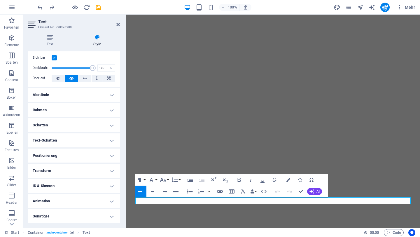
click at [113, 215] on h4 "Sonstiges" at bounding box center [74, 216] width 92 height 14
click at [112, 215] on h4 "Sonstiges" at bounding box center [74, 214] width 92 height 11
click at [112, 215] on h4 "Sonstiges" at bounding box center [74, 216] width 92 height 14
click at [109, 217] on h4 "Sonstiges" at bounding box center [74, 214] width 92 height 11
click at [222, 192] on icon "button" at bounding box center [220, 191] width 7 height 7
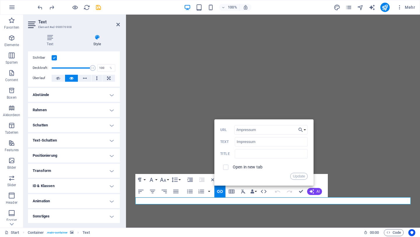
click at [228, 167] on span at bounding box center [225, 167] width 5 height 5
click at [226, 167] on input "checkbox" at bounding box center [224, 166] width 5 height 5
checkbox input "true"
click at [295, 178] on button "Update" at bounding box center [299, 176] width 18 height 7
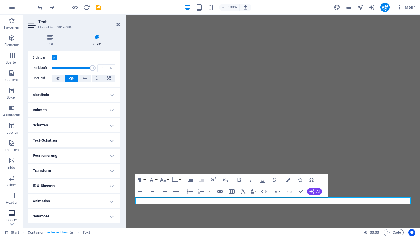
click at [13, 211] on icon "button" at bounding box center [11, 213] width 7 height 7
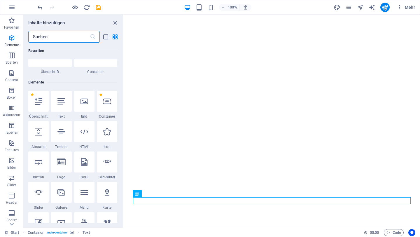
scroll to position [0, 0]
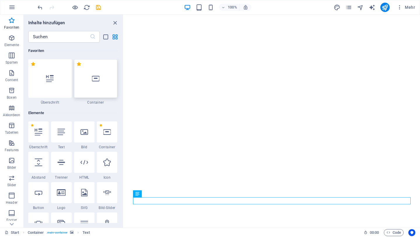
click at [100, 82] on div at bounding box center [96, 78] width 44 height 39
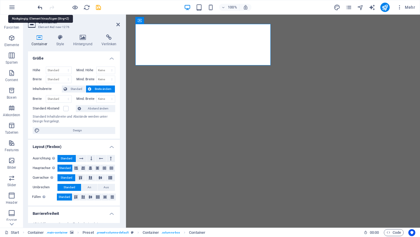
click at [41, 5] on icon "undo" at bounding box center [40, 7] width 7 height 7
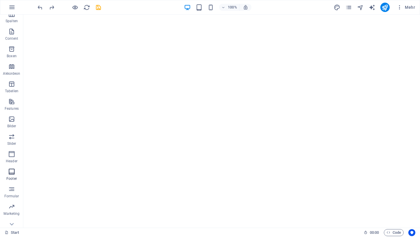
scroll to position [50, 0]
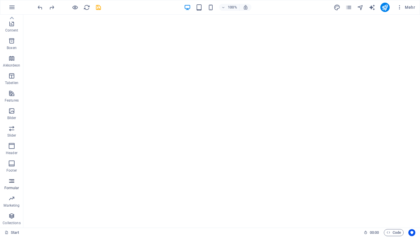
click at [14, 184] on icon "button" at bounding box center [11, 181] width 7 height 7
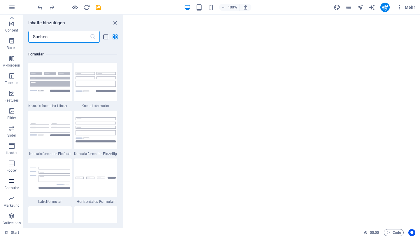
scroll to position [4263, 0]
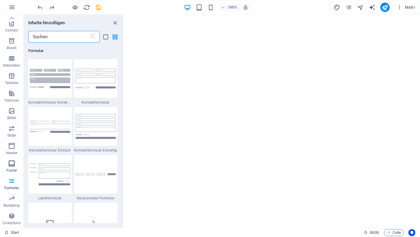
click at [13, 167] on icon "button" at bounding box center [11, 163] width 7 height 7
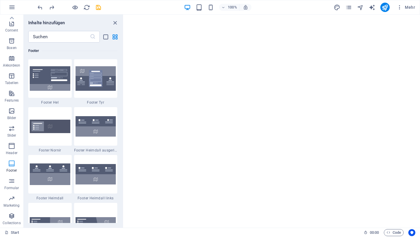
scroll to position [3865, 0]
click at [13, 149] on icon "button" at bounding box center [11, 145] width 7 height 7
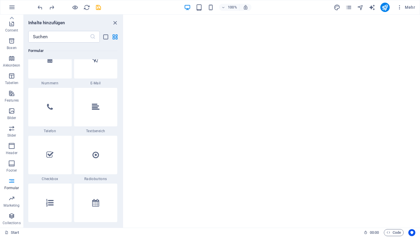
scroll to position [4468, 0]
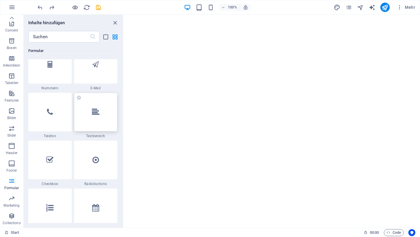
click at [99, 126] on div at bounding box center [96, 112] width 44 height 39
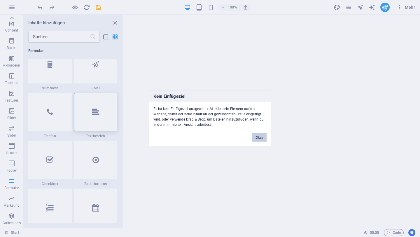
click at [260, 138] on button "Okay" at bounding box center [259, 137] width 15 height 9
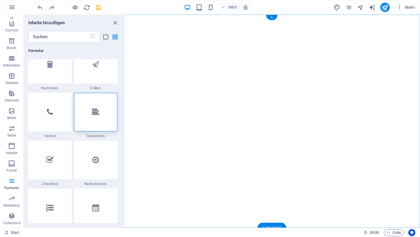
click at [268, 225] on div "+ Abschnitt" at bounding box center [272, 228] width 29 height 10
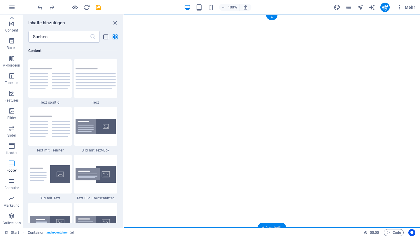
scroll to position [1022, 0]
click at [105, 93] on div at bounding box center [96, 78] width 44 height 39
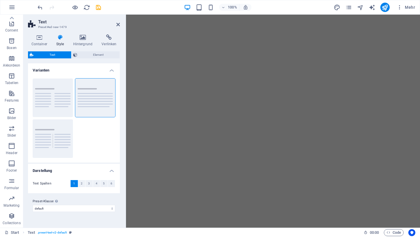
scroll to position [0, 0]
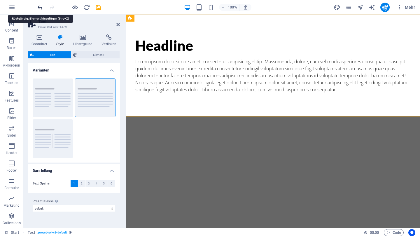
click at [41, 5] on icon "undo" at bounding box center [40, 7] width 7 height 7
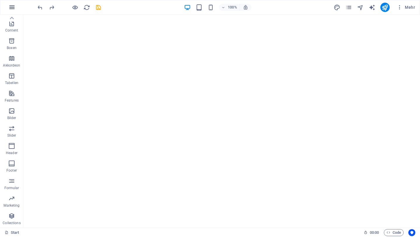
click at [12, 7] on icon "button" at bounding box center [11, 7] width 7 height 7
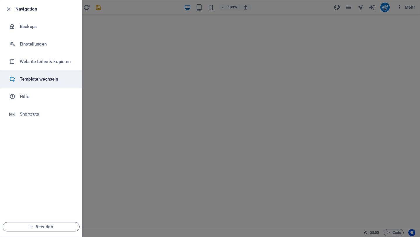
click at [50, 80] on h6 "Template wechseln" at bounding box center [47, 79] width 54 height 7
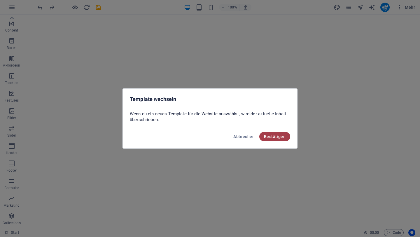
click at [289, 133] on button "Bestätigen" at bounding box center [275, 136] width 31 height 9
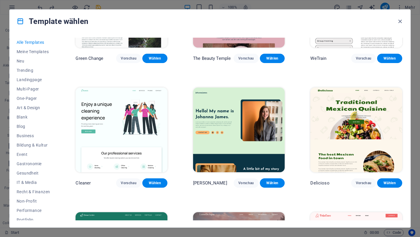
scroll to position [883, 0]
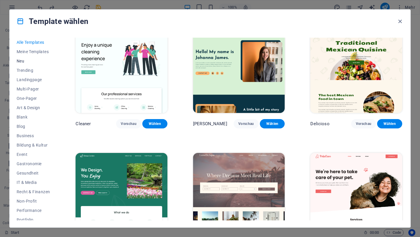
click at [20, 60] on span "Neu" at bounding box center [33, 61] width 33 height 5
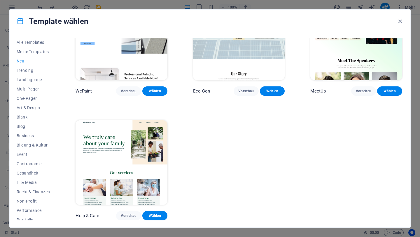
scroll to position [413, 0]
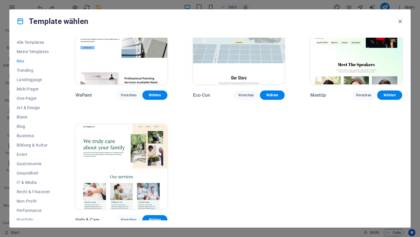
click at [20, 59] on span "Neu" at bounding box center [33, 61] width 33 height 5
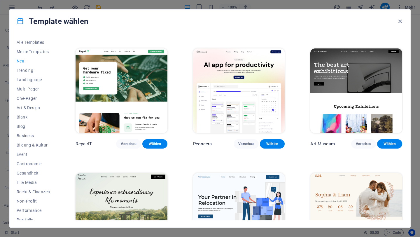
scroll to position [91, 0]
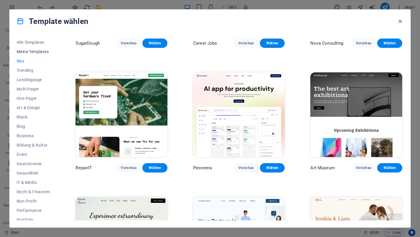
click at [34, 49] on span "Meine Templates" at bounding box center [33, 51] width 33 height 5
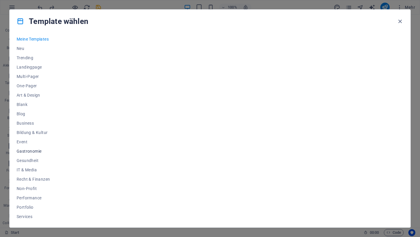
scroll to position [0, 0]
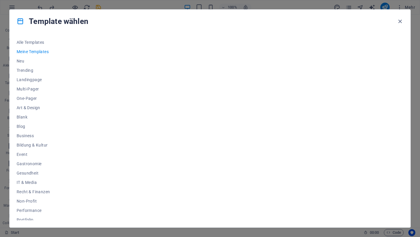
click at [19, 20] on icon at bounding box center [21, 22] width 8 height 8
click at [36, 43] on span "Alle Templates" at bounding box center [33, 42] width 33 height 5
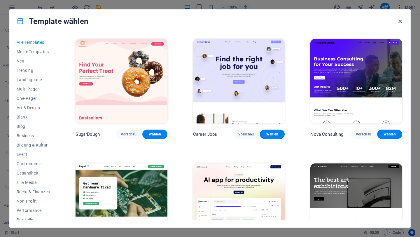
click at [399, 21] on icon "button" at bounding box center [400, 21] width 7 height 7
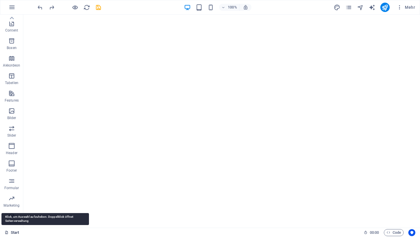
click at [12, 230] on link "Start" at bounding box center [12, 232] width 15 height 7
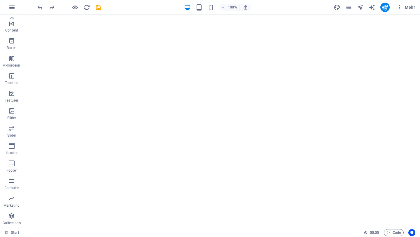
click at [13, 9] on icon "button" at bounding box center [11, 7] width 7 height 7
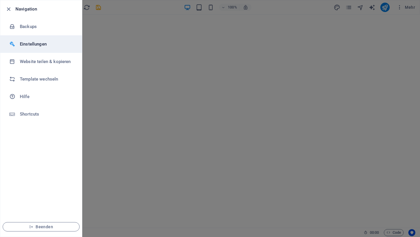
click at [42, 41] on h6 "Einstellungen" at bounding box center [47, 44] width 54 height 7
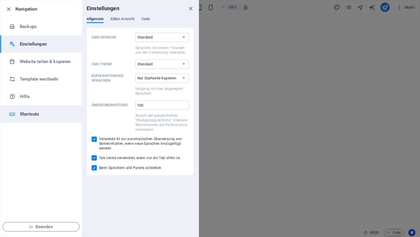
click at [47, 114] on h6 "Shortcuts" at bounding box center [47, 114] width 54 height 7
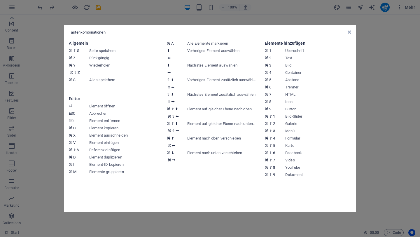
click at [47, 48] on aside "Tastenkombinationen Allgemein ⌘ ⇧ S Seite speichern ⌘ Z Rückgängig ⌘ Y ⌘ ⇧ Z Wi…" at bounding box center [210, 118] width 420 height 237
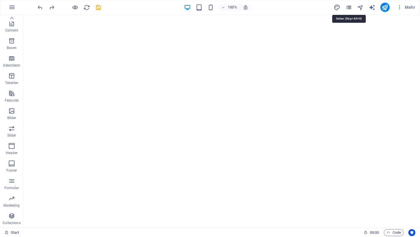
click at [348, 7] on icon "pages" at bounding box center [349, 7] width 7 height 7
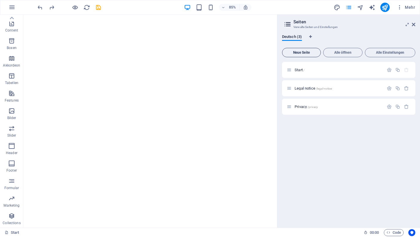
click at [315, 51] on span "Neue Seite" at bounding box center [302, 53] width 34 height 4
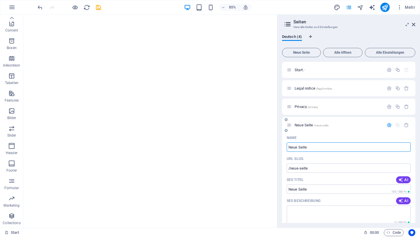
click at [313, 149] on input "Neue Seite" at bounding box center [349, 146] width 124 height 9
type input "Neue Se"
type input "/neue-seit"
type input "N"
type input "/"
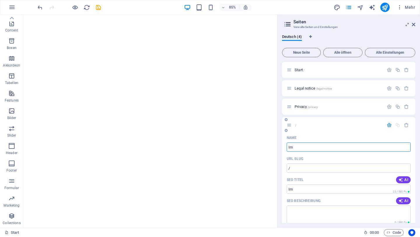
type input "Imp"
type input "/im"
type input "Im"
type input "Impressum"
type input "/impressum"
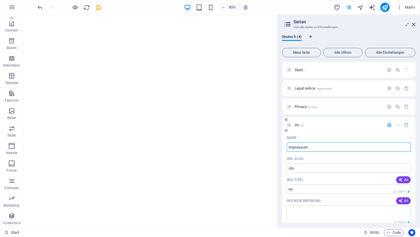
type input "Impressum"
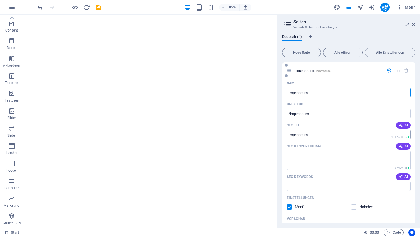
scroll to position [56, 0]
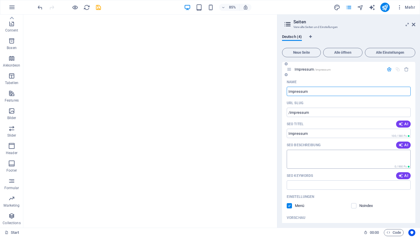
type input "Impressum"
click at [306, 162] on textarea "SEO Beschreibung" at bounding box center [349, 159] width 124 height 19
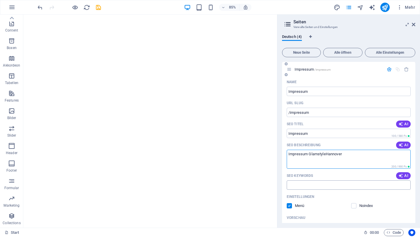
type textarea "Impressum GlamstyleHannover"
click at [307, 186] on input "SEO Keywords" at bounding box center [349, 184] width 124 height 9
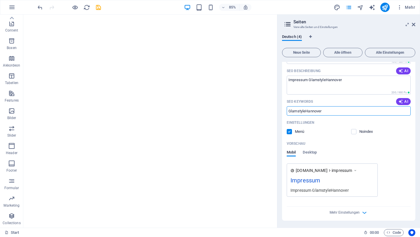
scroll to position [0, 0]
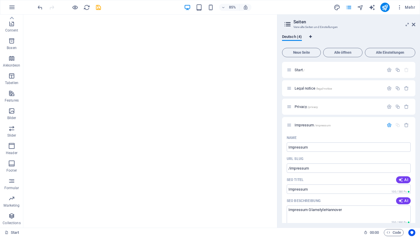
type input "GlamstyleHannover"
click at [311, 36] on icon "Sprachen-Tabs" at bounding box center [310, 37] width 3 height 4
select select "31"
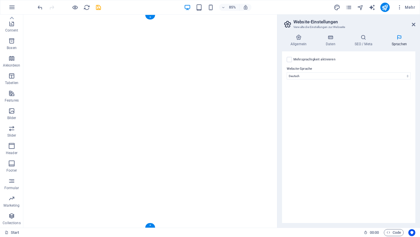
click at [23, 27] on button "button" at bounding box center [23, 27] width 0 height 0
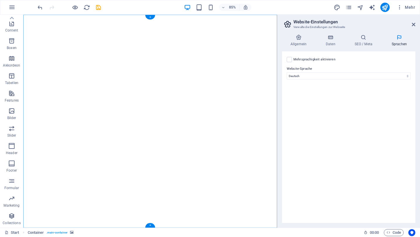
click at [23, 27] on button "button" at bounding box center [23, 27] width 0 height 0
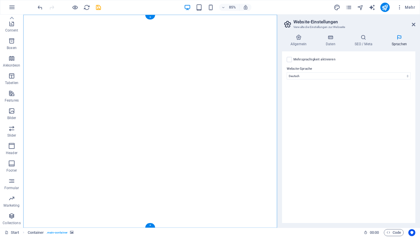
click at [23, 27] on button "button" at bounding box center [23, 27] width 0 height 0
select select "vh"
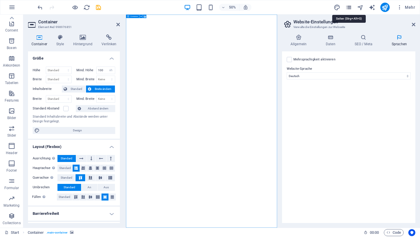
click at [349, 6] on icon "pages" at bounding box center [349, 7] width 7 height 7
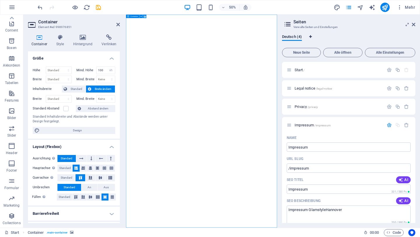
click at [311, 38] on icon "Sprachen-Tabs" at bounding box center [310, 37] width 3 height 4
select select "31"
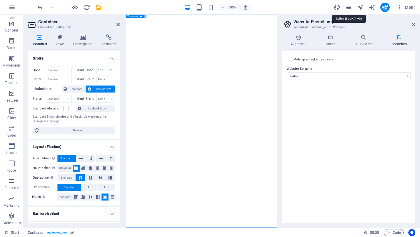
click at [348, 8] on icon "pages" at bounding box center [349, 7] width 7 height 7
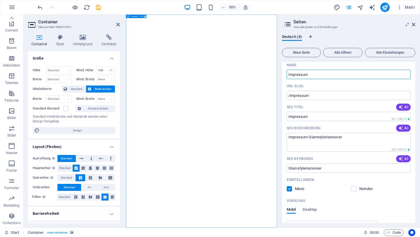
scroll to position [138, 0]
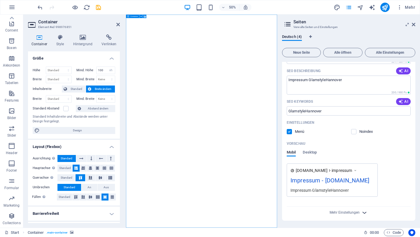
click at [363, 211] on icon "button" at bounding box center [364, 212] width 7 height 7
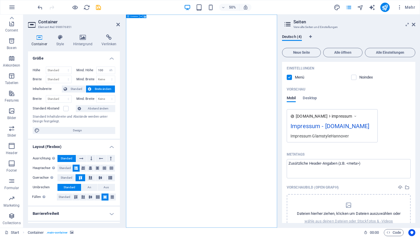
scroll to position [222, 0]
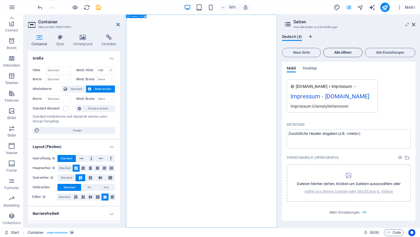
click at [340, 51] on span "Alle öffnen" at bounding box center [343, 53] width 34 height 4
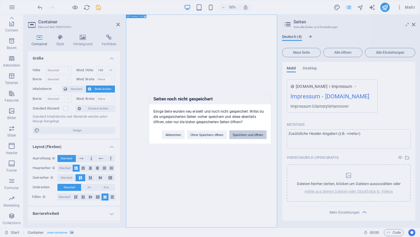
click at [249, 133] on button "Speichern und öffnen" at bounding box center [247, 135] width 37 height 9
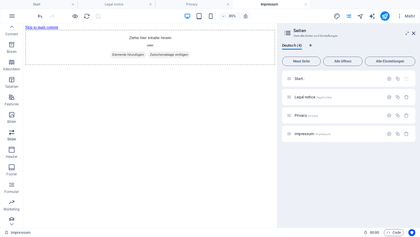
scroll to position [58, 0]
click at [11, 163] on icon "button" at bounding box center [11, 163] width 7 height 7
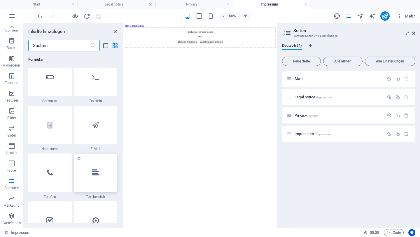
scroll to position [4424, 0]
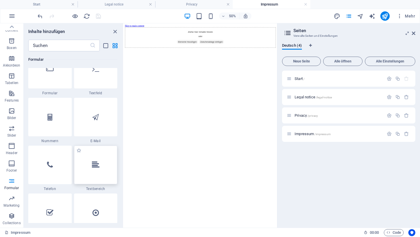
click at [96, 169] on div at bounding box center [96, 165] width 44 height 39
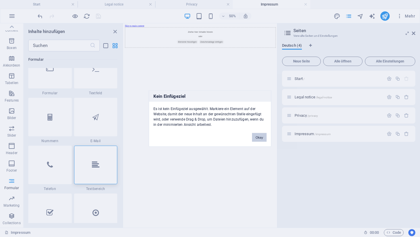
click at [258, 137] on button "Okay" at bounding box center [259, 137] width 15 height 9
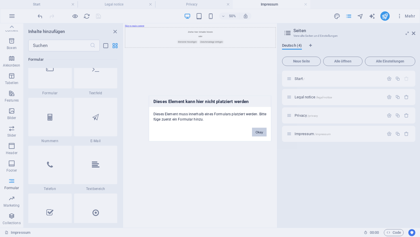
click at [259, 131] on button "Okay" at bounding box center [259, 132] width 15 height 9
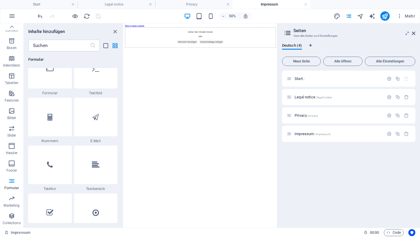
click at [339, 75] on html "Skip to main content Ziehe hier Inhalte hinein oder Elemente hinzufügen Zwische…" at bounding box center [277, 48] width 307 height 51
drag, startPoint x: 325, startPoint y: 89, endPoint x: 274, endPoint y: 235, distance: 154.7
click at [274, 63] on div "Ziehe hier Inhalte hinein oder Elemente hinzufügen Zwischenablage einfügen" at bounding box center [277, 51] width 302 height 41
click at [253, 65] on span "Elemente hinzufügen" at bounding box center [251, 60] width 42 height 8
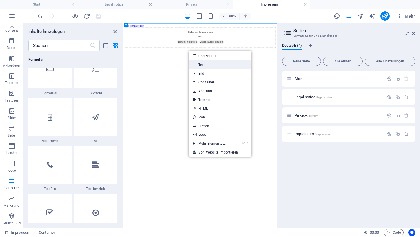
click at [201, 64] on link "Text" at bounding box center [220, 64] width 62 height 9
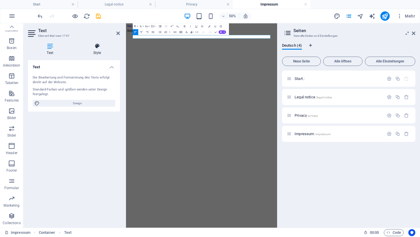
click at [100, 51] on h4 "Style" at bounding box center [97, 49] width 46 height 12
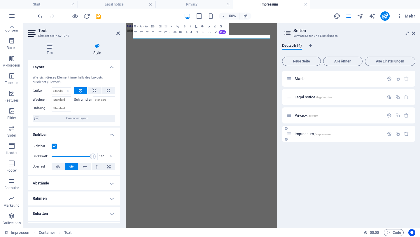
click at [296, 135] on span "Impressum /impressum" at bounding box center [313, 134] width 36 height 4
click at [298, 138] on div "Impressum /impressum" at bounding box center [348, 134] width 133 height 16
click at [298, 81] on div "Start /" at bounding box center [335, 78] width 97 height 7
click at [117, 32] on icon at bounding box center [118, 33] width 4 height 5
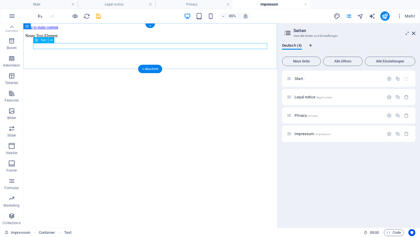
click at [47, 41] on div "Neues Text-Element" at bounding box center [173, 38] width 294 height 5
click at [67, 41] on div "Neues Text-Element" at bounding box center [173, 38] width 294 height 5
click at [91, 41] on div "Neues Text-Element" at bounding box center [173, 38] width 294 height 5
click at [88, 41] on div "Neues Text-Element" at bounding box center [173, 38] width 294 height 5
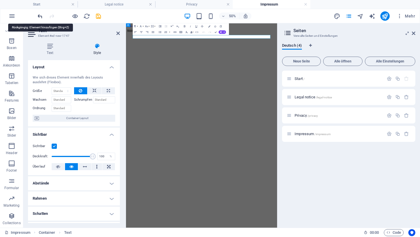
click at [40, 16] on icon "undo" at bounding box center [40, 16] width 7 height 7
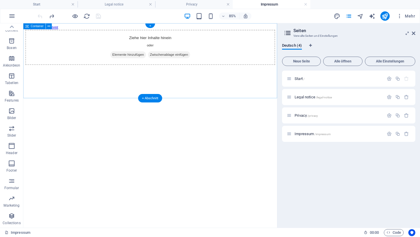
click at [135, 65] on span "Elemente hinzufügen" at bounding box center [147, 60] width 42 height 8
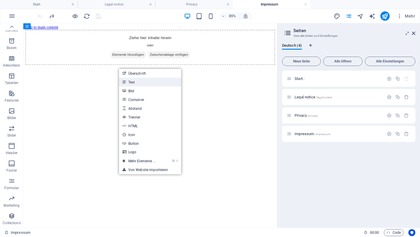
click at [129, 83] on link "Text" at bounding box center [150, 82] width 62 height 9
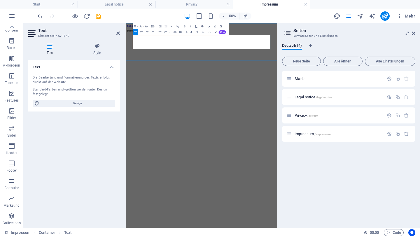
click at [163, 61] on p at bounding box center [277, 57] width 298 height 5
click at [178, 61] on p at bounding box center [277, 57] width 298 height 5
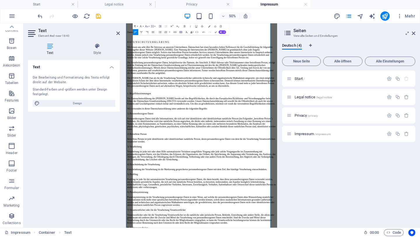
scroll to position [0, 0]
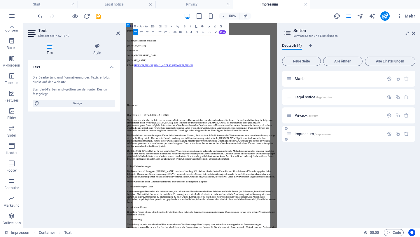
click at [305, 130] on div "Impressum /impressum" at bounding box center [348, 134] width 133 height 16
click at [117, 32] on icon at bounding box center [118, 33] width 4 height 5
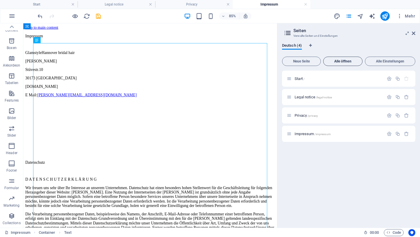
click at [337, 63] on span "Alle öffnen" at bounding box center [343, 62] width 34 height 4
click at [336, 60] on span "Alle öffnen" at bounding box center [343, 62] width 34 height 4
click at [302, 79] on span "Start /" at bounding box center [300, 78] width 10 height 4
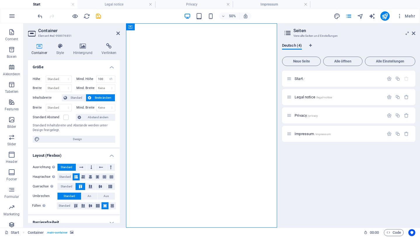
click at [126, 36] on button "button" at bounding box center [126, 36] width 0 height 0
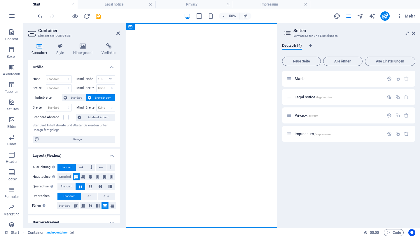
click at [126, 36] on button "button" at bounding box center [126, 36] width 0 height 0
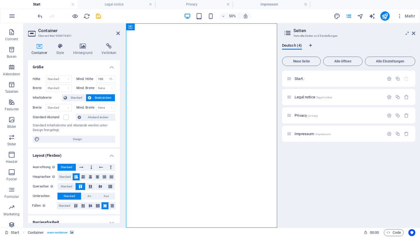
click at [126, 36] on button "button" at bounding box center [126, 36] width 0 height 0
click at [297, 96] on span "Legal notice /legal-notice" at bounding box center [313, 97] width 37 height 4
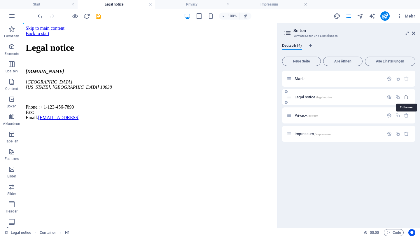
click at [409, 96] on icon "button" at bounding box center [406, 97] width 5 height 5
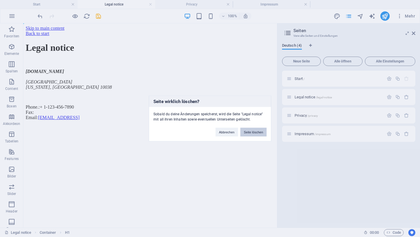
click at [253, 130] on button "Seite löschen" at bounding box center [254, 132] width 26 height 9
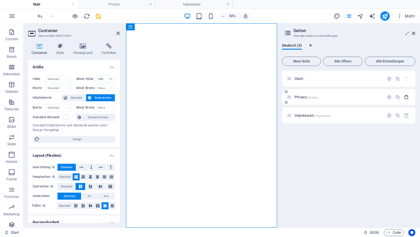
click at [408, 98] on icon "button" at bounding box center [406, 97] width 5 height 5
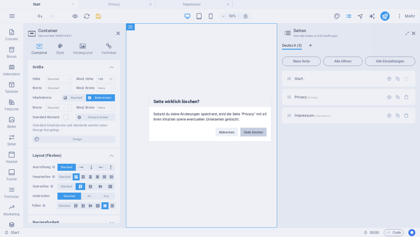
click at [256, 131] on button "Seite löschen" at bounding box center [254, 132] width 26 height 9
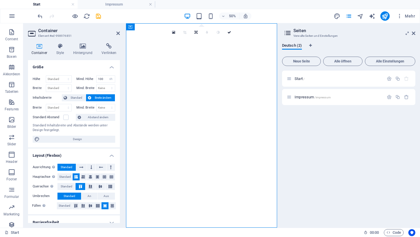
click at [126, 36] on button "button" at bounding box center [126, 36] width 0 height 0
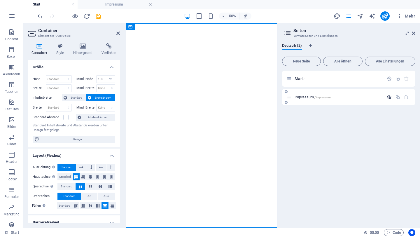
click at [390, 98] on icon "button" at bounding box center [389, 97] width 5 height 5
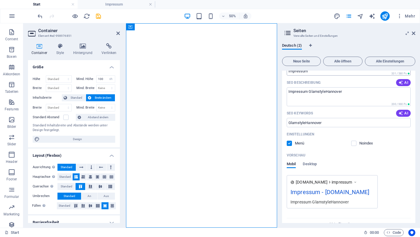
scroll to position [110, 0]
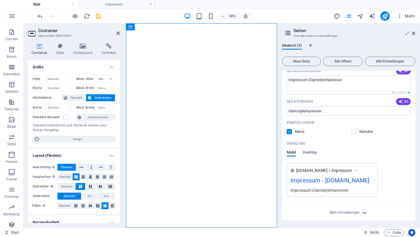
click at [362, 212] on icon "button" at bounding box center [364, 212] width 7 height 7
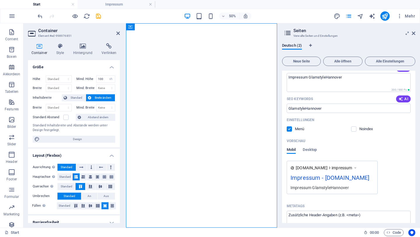
scroll to position [0, 0]
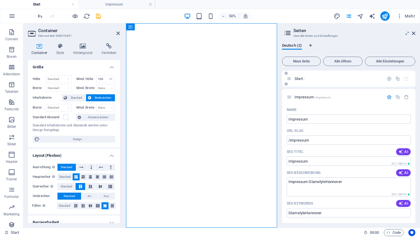
click at [295, 77] on span "Start /" at bounding box center [300, 78] width 10 height 4
click at [339, 80] on p "Start /" at bounding box center [339, 79] width 88 height 4
click at [295, 80] on span "Start /" at bounding box center [300, 78] width 10 height 4
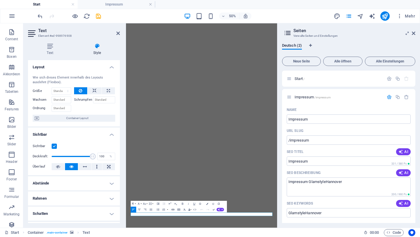
click at [174, 210] on icon "button" at bounding box center [173, 210] width 4 height 4
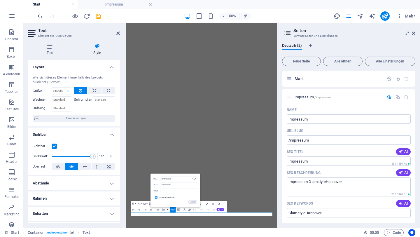
click at [155, 197] on input "checkbox" at bounding box center [155, 197] width 3 height 3
checkbox input "false"
click at [195, 201] on button "Update" at bounding box center [193, 202] width 9 height 4
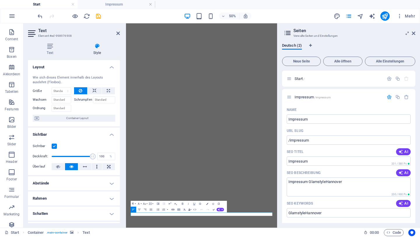
click at [174, 209] on icon "button" at bounding box center [173, 210] width 4 height 4
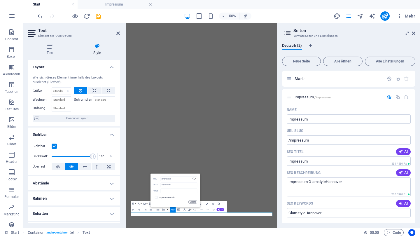
click at [193, 201] on button "Update" at bounding box center [193, 202] width 9 height 4
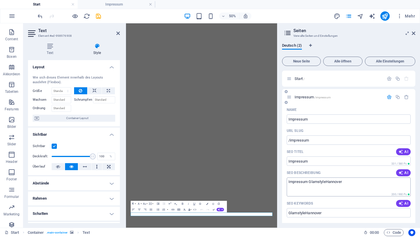
scroll to position [194, 0]
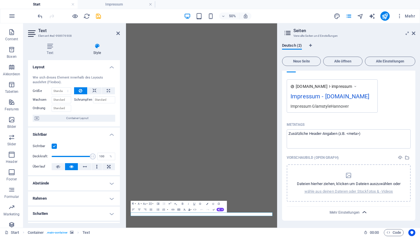
click at [366, 211] on icon "button" at bounding box center [364, 212] width 7 height 7
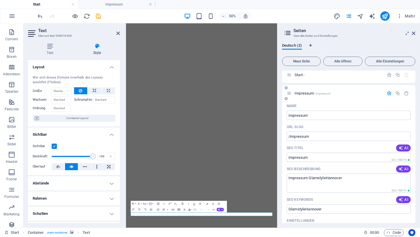
scroll to position [0, 0]
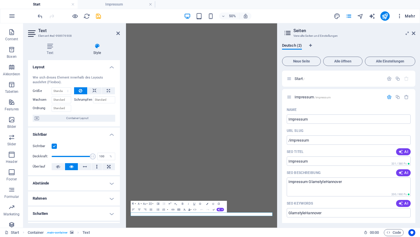
click at [401, 17] on icon "button" at bounding box center [400, 16] width 6 height 6
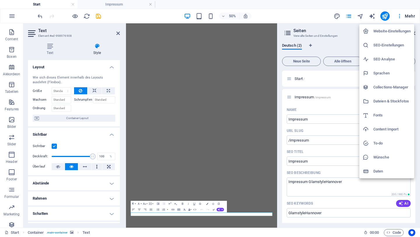
click at [339, 17] on div at bounding box center [210, 118] width 420 height 237
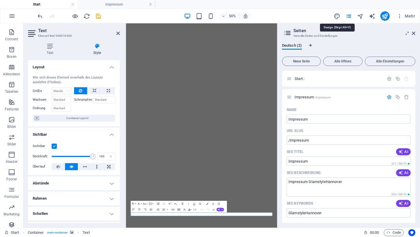
click at [339, 17] on icon "design" at bounding box center [337, 16] width 7 height 7
select select "px"
select select "300"
select select "px"
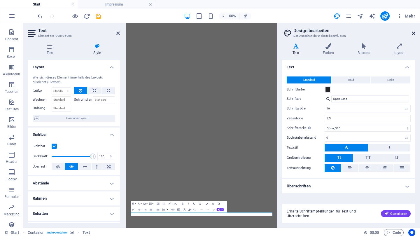
click at [415, 33] on icon at bounding box center [414, 33] width 4 height 5
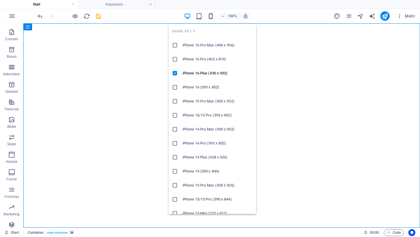
click at [212, 16] on icon "button" at bounding box center [211, 16] width 7 height 7
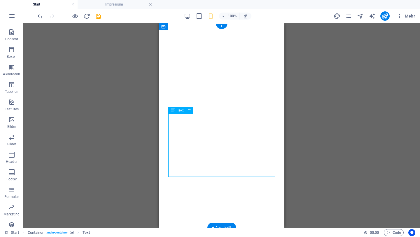
drag, startPoint x: 238, startPoint y: 131, endPoint x: 232, endPoint y: 131, distance: 5.8
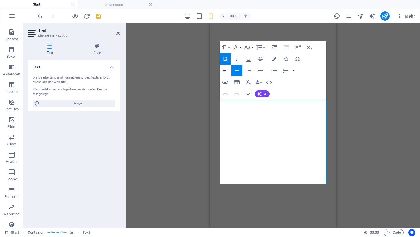
click at [225, 70] on icon "button" at bounding box center [225, 71] width 5 height 4
click at [172, 150] on div "Ziehe hier rein, um den vorhandenen Inhalt zu ersetzen. Drücke "Strg", wenn du …" at bounding box center [273, 125] width 294 height 204
click at [374, 54] on div "Ziehe hier rein, um den vorhandenen Inhalt zu ersetzen. Drücke "Strg", wenn du …" at bounding box center [273, 125] width 294 height 204
click at [98, 50] on h4 "Style" at bounding box center [97, 49] width 46 height 12
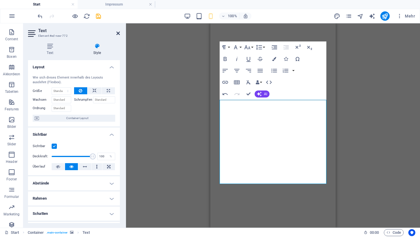
click at [118, 32] on icon at bounding box center [118, 33] width 4 height 5
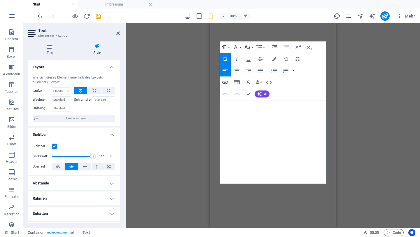
click at [253, 47] on button "Font Size" at bounding box center [248, 47] width 11 height 12
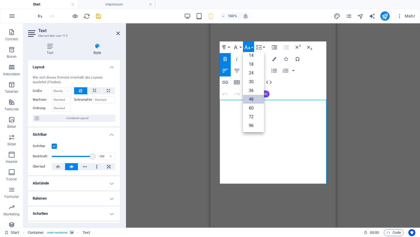
scroll to position [47, 0]
click at [256, 82] on link "30" at bounding box center [253, 81] width 21 height 9
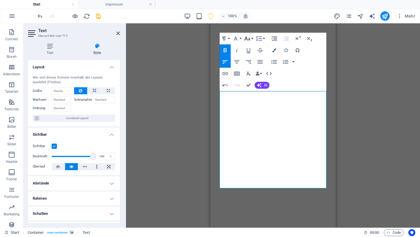
click at [251, 38] on icon "button" at bounding box center [247, 38] width 7 height 7
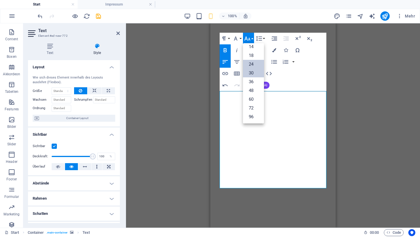
click at [255, 63] on link "24" at bounding box center [253, 64] width 21 height 9
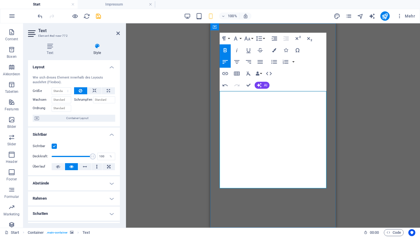
drag, startPoint x: 224, startPoint y: 114, endPoint x: 304, endPoint y: 184, distance: 106.8
click at [250, 38] on icon "button" at bounding box center [247, 38] width 7 height 7
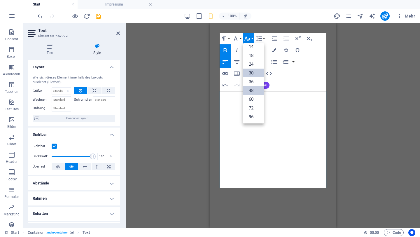
click at [256, 72] on link "30" at bounding box center [253, 73] width 21 height 9
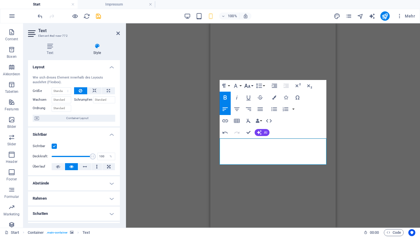
click at [251, 85] on button "Font Size" at bounding box center [248, 86] width 11 height 12
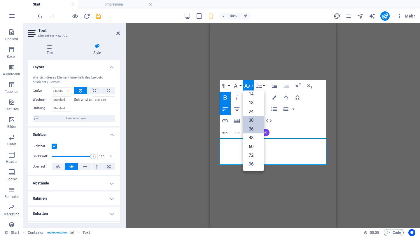
click at [254, 127] on link "36" at bounding box center [253, 129] width 21 height 9
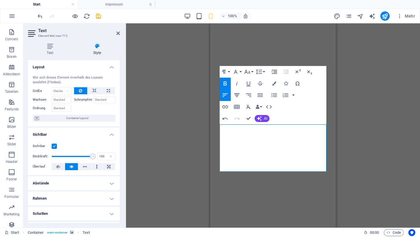
click at [236, 91] on button "Align Center" at bounding box center [237, 95] width 11 height 12
click at [186, 109] on div "Ziehe hier rein, um den vorhandenen Inhalt zu ersetzen. Drücke "Strg", wenn du …" at bounding box center [273, 125] width 294 height 204
click at [119, 33] on icon at bounding box center [118, 33] width 4 height 5
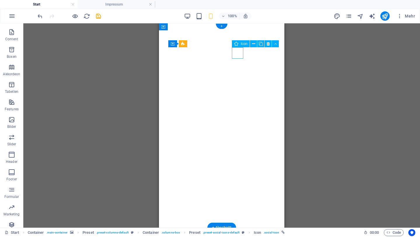
click at [254, 44] on icon at bounding box center [253, 44] width 3 height 6
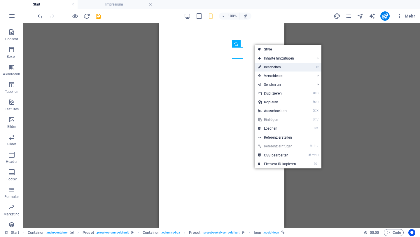
click at [270, 65] on link "⏎ Bearbeiten" at bounding box center [277, 67] width 45 height 9
select select "xMidYMid"
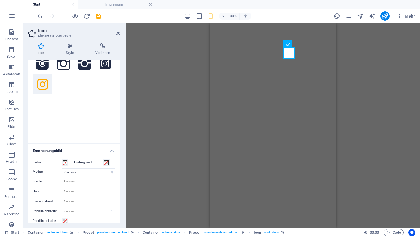
scroll to position [0, 0]
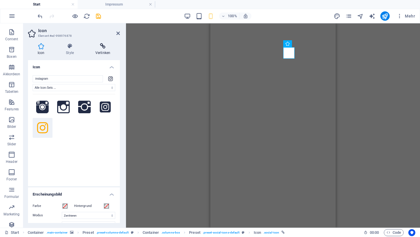
click at [106, 49] on icon at bounding box center [103, 46] width 34 height 6
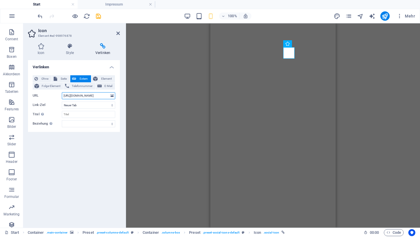
click at [103, 97] on input "https://www.instagram.com/" at bounding box center [88, 95] width 53 height 7
type input "https://www.instagram.com/glamstylehannover_bridalhair?igsh=YjdvM3h2a290NHIr&ut…"
click at [104, 50] on h4 "Verlinken" at bounding box center [103, 49] width 34 height 12
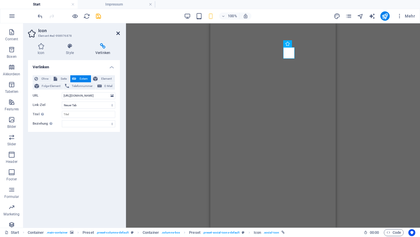
click at [118, 32] on icon at bounding box center [118, 33] width 4 height 5
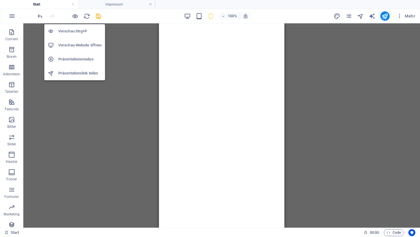
click at [74, 45] on h6 "Vorschau-Website öffnen" at bounding box center [79, 45] width 43 height 7
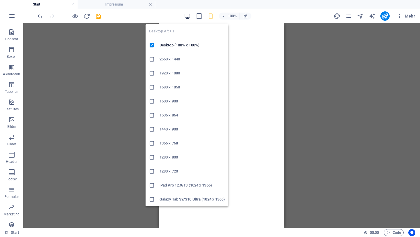
click at [188, 17] on icon "button" at bounding box center [187, 16] width 7 height 7
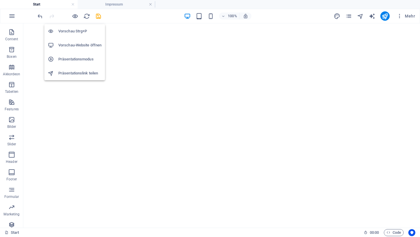
click at [77, 30] on h6 "Vorschau Strg+P" at bounding box center [79, 31] width 43 height 7
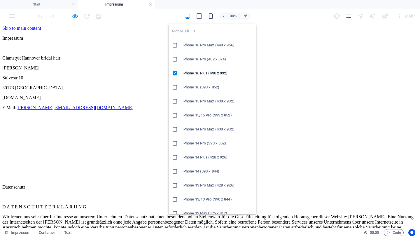
click at [211, 16] on icon "button" at bounding box center [211, 16] width 7 height 7
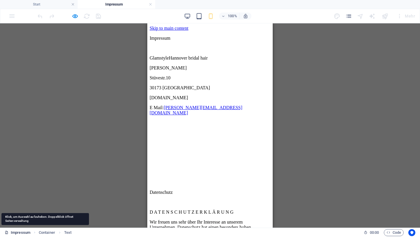
click at [6, 232] on icon at bounding box center [7, 233] width 4 height 4
click at [16, 232] on link "Impressum" at bounding box center [18, 232] width 26 height 7
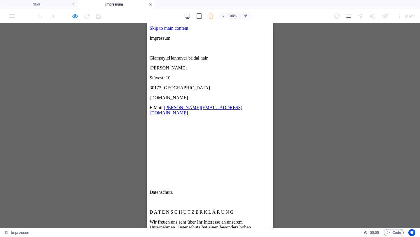
click at [152, 3] on link at bounding box center [151, 5] width 4 height 6
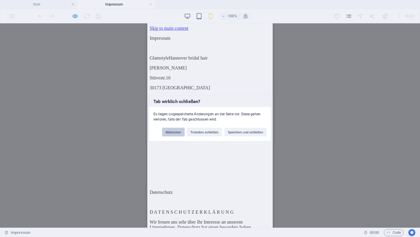
click at [166, 131] on button "Abbrechen" at bounding box center [173, 132] width 22 height 9
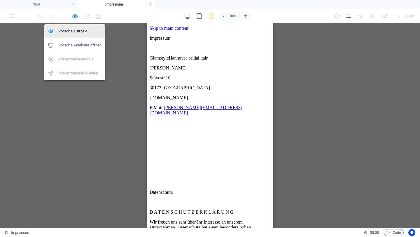
click at [75, 32] on h6 "Vorschau Strg+P" at bounding box center [79, 31] width 43 height 7
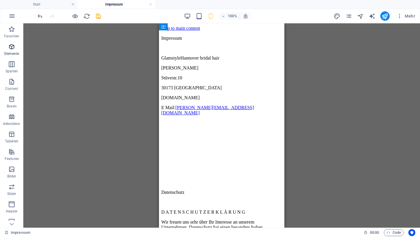
click at [13, 46] on icon "button" at bounding box center [11, 46] width 7 height 7
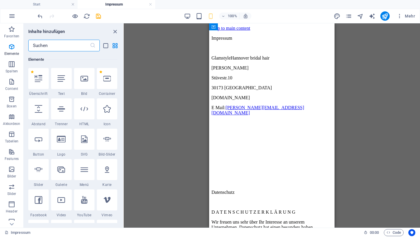
scroll to position [84, 0]
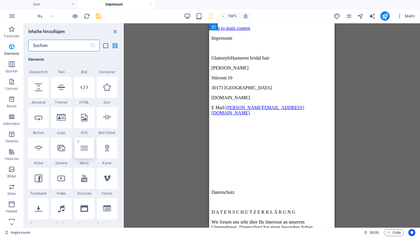
click at [86, 152] on div at bounding box center [84, 148] width 20 height 21
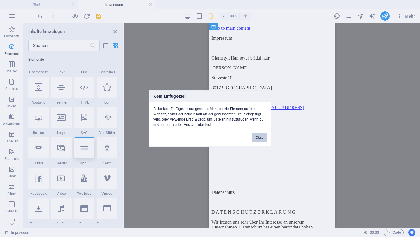
click at [263, 136] on button "Okay" at bounding box center [259, 137] width 15 height 9
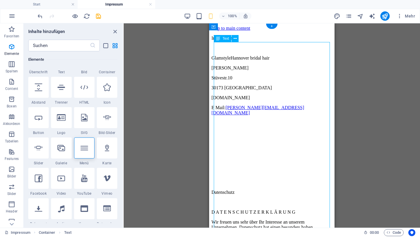
click at [87, 150] on icon at bounding box center [85, 148] width 8 height 8
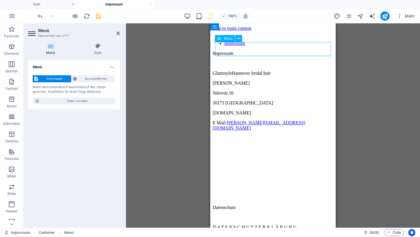
drag, startPoint x: 264, startPoint y: 51, endPoint x: 263, endPoint y: 46, distance: 5.9
click at [263, 46] on nav "Start Impressum" at bounding box center [273, 41] width 121 height 11
click at [263, 44] on nav "Start Impressum" at bounding box center [273, 41] width 121 height 11
click at [258, 43] on nav "Start Impressum" at bounding box center [273, 41] width 121 height 11
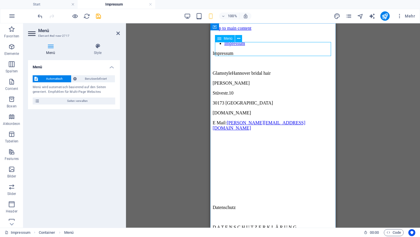
click at [221, 46] on nav "Start Impressum" at bounding box center [273, 41] width 121 height 11
click at [239, 36] on icon at bounding box center [238, 39] width 3 height 6
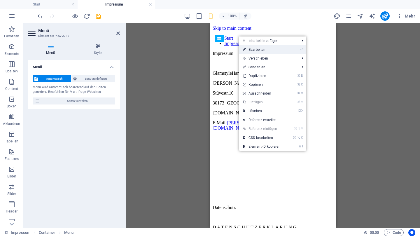
click at [255, 48] on link "⏎ Bearbeiten" at bounding box center [261, 49] width 45 height 9
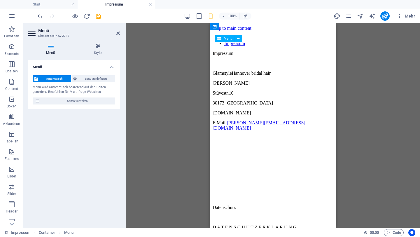
drag, startPoint x: 267, startPoint y: 51, endPoint x: 242, endPoint y: 44, distance: 25.1
click at [242, 44] on nav "Start Impressum" at bounding box center [273, 41] width 121 height 11
click at [218, 46] on nav "Start Impressum" at bounding box center [273, 41] width 121 height 11
click at [261, 46] on nav "Start Impressum" at bounding box center [273, 41] width 121 height 11
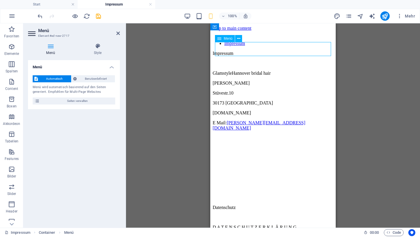
click at [261, 46] on nav "Start Impressum" at bounding box center [273, 41] width 121 height 11
click at [239, 38] on icon at bounding box center [238, 39] width 3 height 6
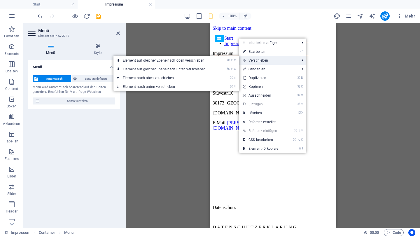
click at [256, 58] on span "Verschieben" at bounding box center [268, 60] width 58 height 9
click at [256, 60] on span "Verschieben" at bounding box center [268, 60] width 58 height 9
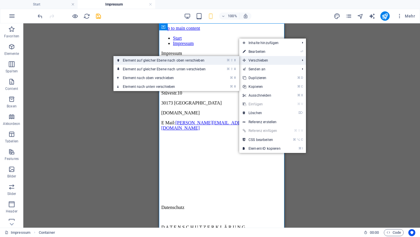
click at [237, 63] on li "⌘ ⇧ ⬆ Element auf gleicher Ebene nach oben verschieben" at bounding box center [177, 60] width 126 height 9
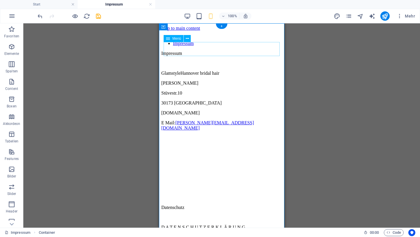
click at [213, 46] on nav "Start Impressum" at bounding box center [221, 41] width 121 height 11
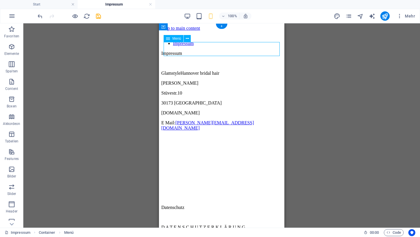
click at [213, 46] on nav "Start Impressum" at bounding box center [221, 41] width 121 height 11
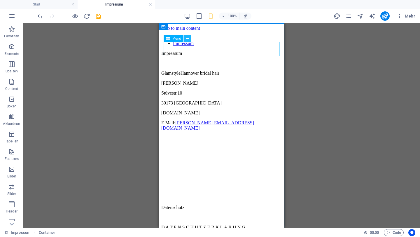
click at [189, 38] on icon at bounding box center [187, 39] width 3 height 6
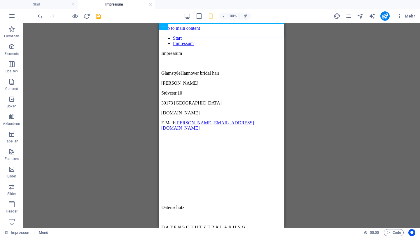
click at [135, 84] on div "Container Container Platzhalter Text Text Menü" at bounding box center [221, 125] width 397 height 204
click at [202, 36] on nav "Start Impressum" at bounding box center [221, 41] width 121 height 11
click at [180, 36] on nav "Start Impressum" at bounding box center [221, 41] width 121 height 11
click at [173, 29] on span "Menü" at bounding box center [172, 27] width 9 height 4
click at [200, 36] on nav "Start Impressum" at bounding box center [221, 41] width 121 height 11
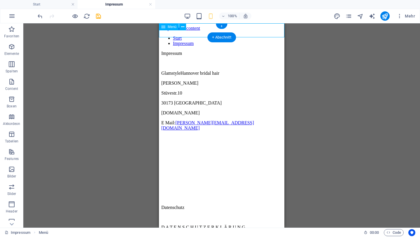
click at [200, 36] on nav "Start Impressum" at bounding box center [221, 41] width 121 height 11
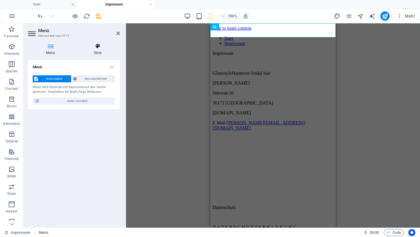
click at [99, 48] on icon at bounding box center [98, 46] width 44 height 6
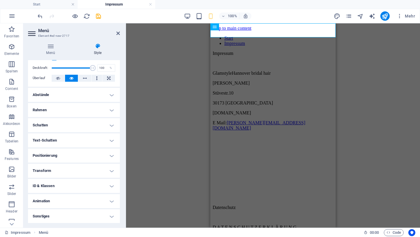
scroll to position [0, 0]
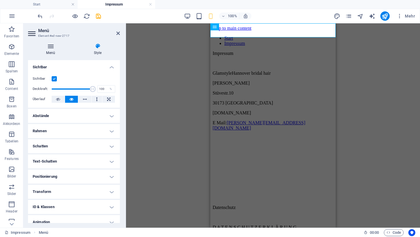
click at [50, 48] on icon at bounding box center [50, 46] width 45 height 6
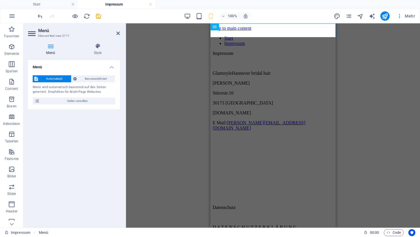
click at [152, 94] on div "Container Container Platzhalter Text Text Menü" at bounding box center [273, 125] width 294 height 204
click at [34, 233] on icon at bounding box center [35, 233] width 4 height 4
click at [46, 233] on span "Menü" at bounding box center [43, 232] width 9 height 7
click at [172, 176] on div "Container Container Platzhalter Text Text Menü" at bounding box center [273, 125] width 294 height 204
click at [230, 28] on div "Menü" at bounding box center [226, 26] width 31 height 7
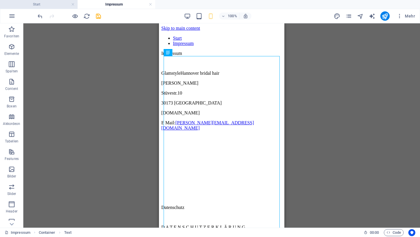
click at [55, 6] on h4 "Start" at bounding box center [39, 4] width 78 height 6
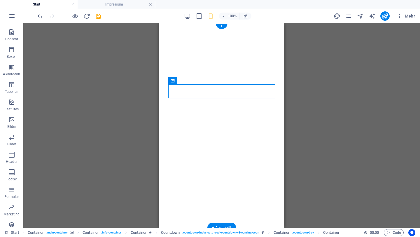
drag, startPoint x: 194, startPoint y: 91, endPoint x: 232, endPoint y: 92, distance: 38.5
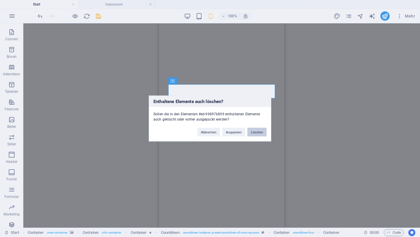
click at [260, 132] on button "Löschen" at bounding box center [257, 132] width 19 height 9
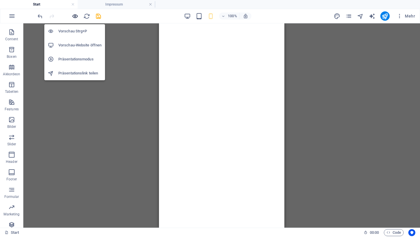
click at [77, 15] on icon "button" at bounding box center [75, 16] width 7 height 7
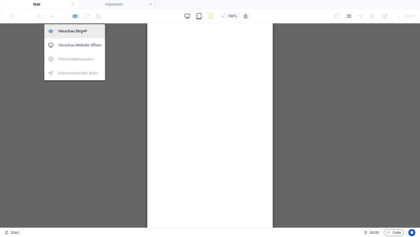
click at [73, 32] on h6 "Vorschau Strg+P" at bounding box center [79, 31] width 43 height 7
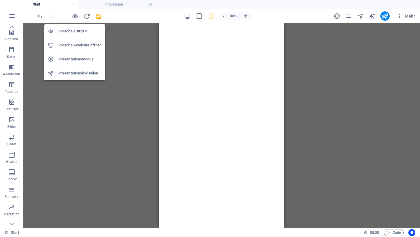
click at [73, 32] on h6 "Vorschau Strg+P" at bounding box center [79, 31] width 43 height 7
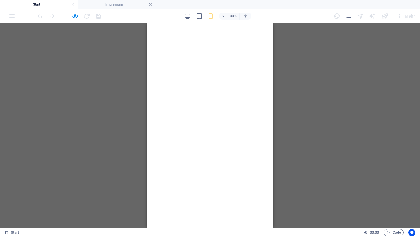
click at [147, 36] on button "button" at bounding box center [147, 36] width 0 height 0
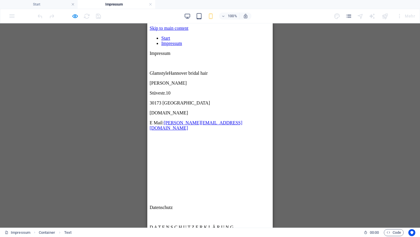
click at [166, 36] on link "Start" at bounding box center [165, 38] width 9 height 5
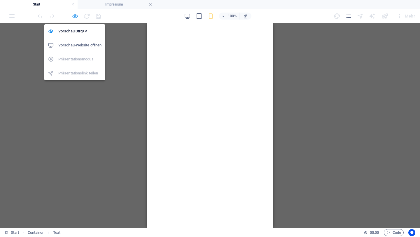
click at [74, 16] on icon "button" at bounding box center [75, 16] width 7 height 7
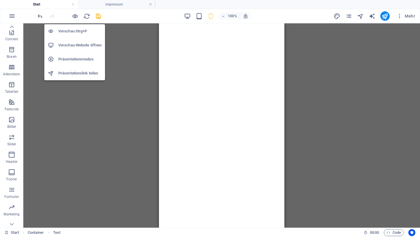
click at [74, 32] on h6 "Vorschau Strg+P" at bounding box center [79, 31] width 43 height 7
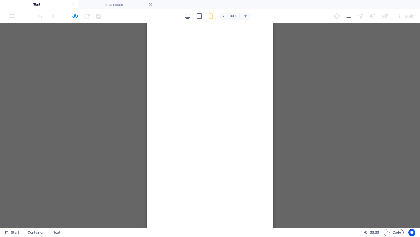
click at [79, 16] on div at bounding box center [68, 15] width 65 height 9
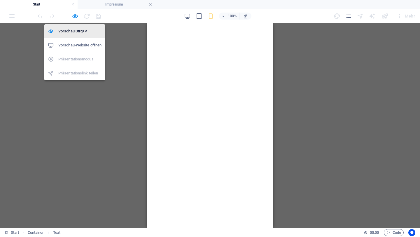
click at [71, 28] on h6 "Vorschau Strg+P" at bounding box center [79, 31] width 43 height 7
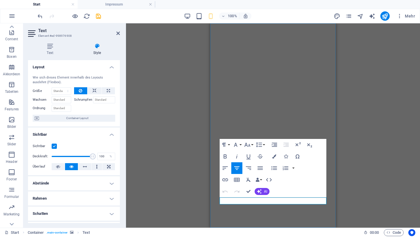
click at [300, 190] on icon "button" at bounding box center [299, 188] width 6 height 5
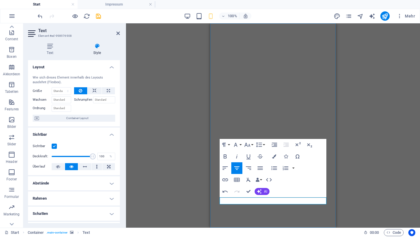
click at [227, 179] on icon "button" at bounding box center [225, 179] width 6 height 3
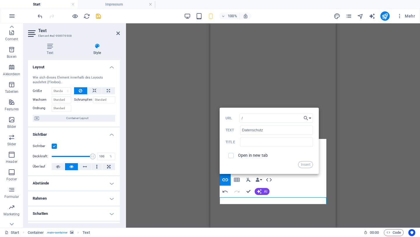
type input "/impressum"
click at [305, 165] on button "Insert" at bounding box center [305, 164] width 15 height 7
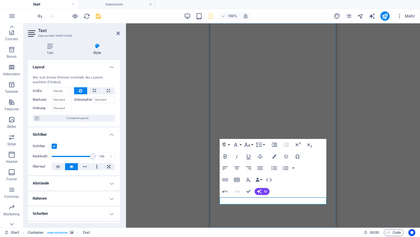
type input "Impressum"
click at [226, 178] on icon "button" at bounding box center [225, 179] width 7 height 7
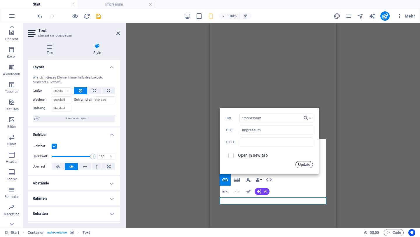
click at [310, 163] on button "Update" at bounding box center [305, 164] width 18 height 7
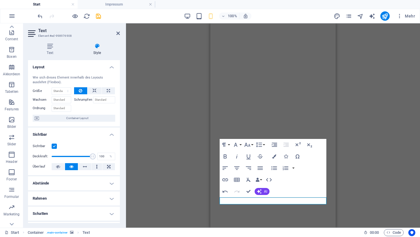
click at [182, 178] on div "H1 Container Container Text Container Text Container Container Preset Container…" at bounding box center [273, 125] width 294 height 204
click at [130, 82] on div "H1 Container Container Text Container Text Container Container Preset Container…" at bounding box center [273, 125] width 294 height 204
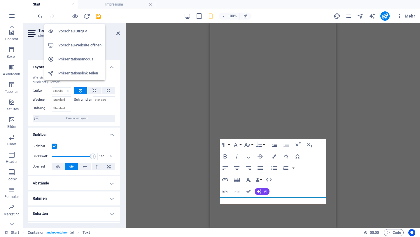
click at [73, 30] on h6 "Vorschau Strg+P" at bounding box center [79, 31] width 43 height 7
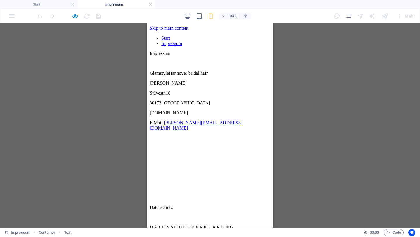
click at [163, 36] on link "Start" at bounding box center [165, 38] width 9 height 5
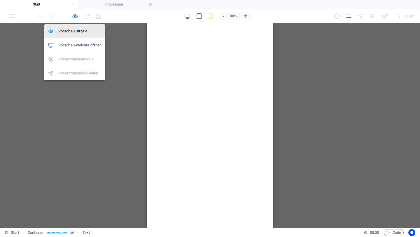
click at [69, 31] on h6 "Vorschau Strg+P" at bounding box center [79, 31] width 43 height 7
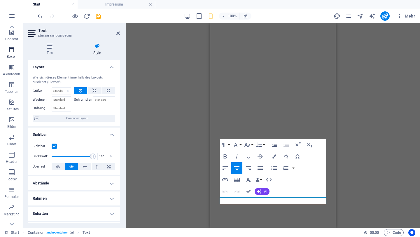
click at [13, 53] on icon "button" at bounding box center [11, 49] width 7 height 7
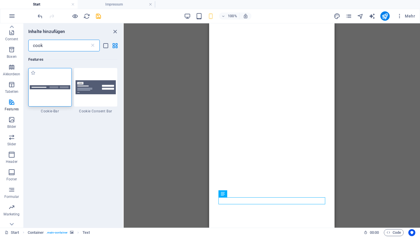
type input "cook"
click at [47, 97] on div at bounding box center [50, 87] width 44 height 39
select select "px"
select select "rem"
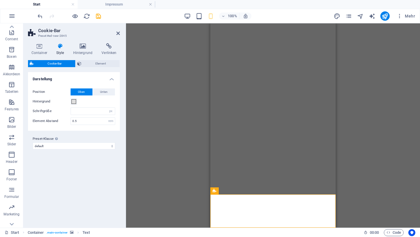
scroll to position [33, 0]
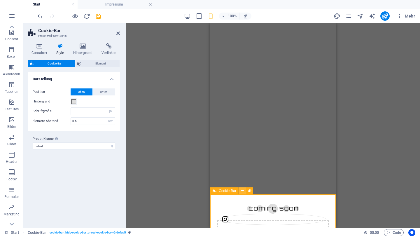
click at [243, 192] on icon at bounding box center [242, 191] width 3 height 6
click at [274, 213] on icon at bounding box center [273, 212] width 3 height 6
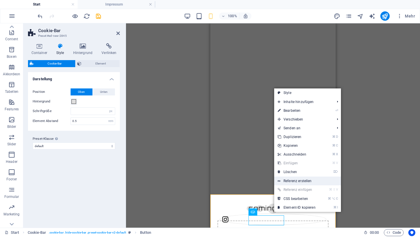
click at [296, 181] on link "Referenz erstellen" at bounding box center [307, 181] width 67 height 9
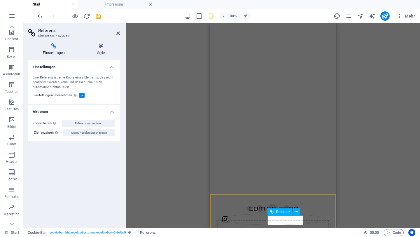
click at [41, 17] on icon "undo" at bounding box center [40, 16] width 7 height 7
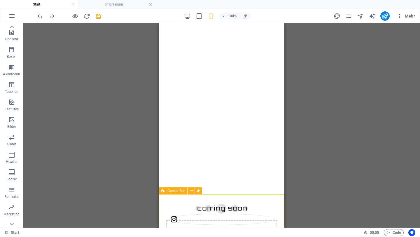
click at [179, 191] on span "Cookie-Bar" at bounding box center [177, 191] width 18 height 4
select select "px"
select select "rem"
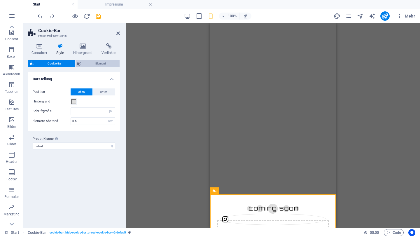
click at [93, 63] on span "Element" at bounding box center [100, 63] width 35 height 7
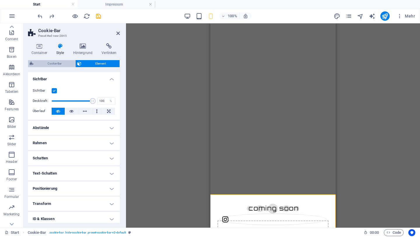
click at [56, 63] on span "Cookie-Bar" at bounding box center [54, 63] width 38 height 7
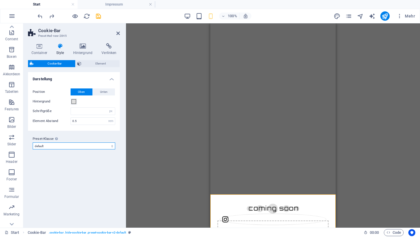
click at [112, 146] on select "default Preset-Klasse hinzufügen" at bounding box center [74, 145] width 83 height 7
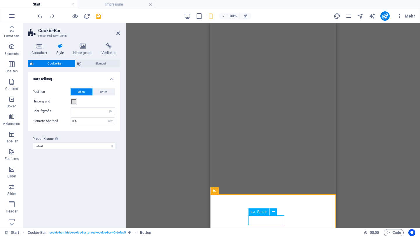
select select "px"
select select "rem"
click at [272, 212] on icon at bounding box center [273, 212] width 3 height 6
click at [155, 195] on div "Ziehe hier rein, um den vorhandenen Inhalt zu ersetzen. Drücke "Strg", wenn du …" at bounding box center [273, 125] width 294 height 204
click at [102, 51] on h4 "Verlinken" at bounding box center [109, 49] width 22 height 12
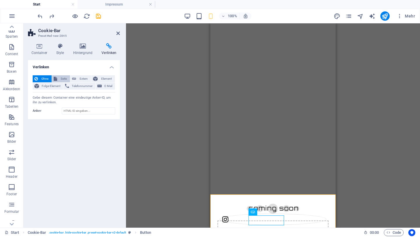
click at [64, 77] on span "Seite" at bounding box center [63, 78] width 9 height 7
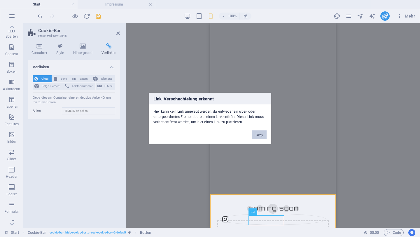
click at [257, 133] on button "Okay" at bounding box center [259, 135] width 15 height 9
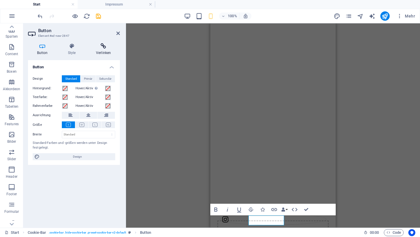
click at [104, 48] on icon at bounding box center [103, 46] width 33 height 6
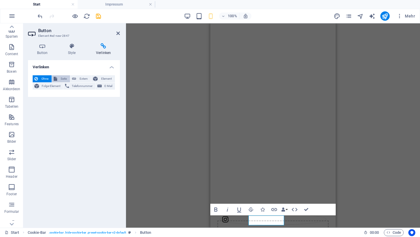
click at [65, 78] on span "Seite" at bounding box center [63, 78] width 9 height 7
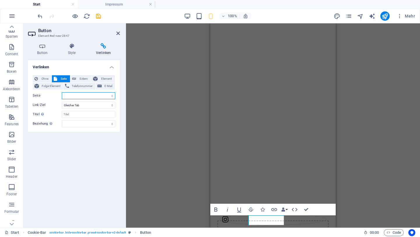
click at [72, 95] on select "Start Impressum" at bounding box center [88, 95] width 53 height 7
select select "1"
click at [62, 92] on select "Start Impressum" at bounding box center [88, 95] width 53 height 7
click at [42, 48] on icon at bounding box center [42, 46] width 29 height 6
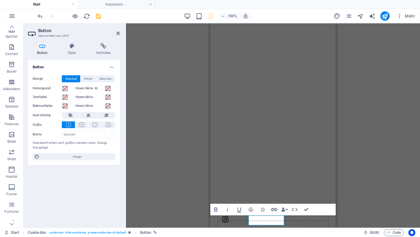
click at [276, 206] on icon "button" at bounding box center [274, 209] width 7 height 7
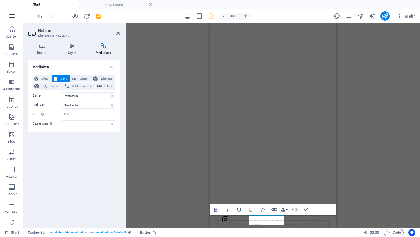
click at [11, 15] on icon "button" at bounding box center [11, 16] width 7 height 7
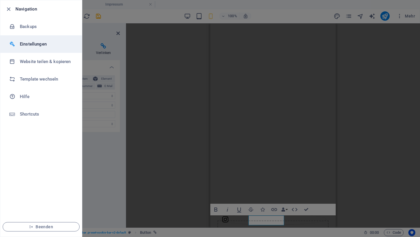
click at [25, 43] on h6 "Einstellungen" at bounding box center [47, 44] width 54 height 7
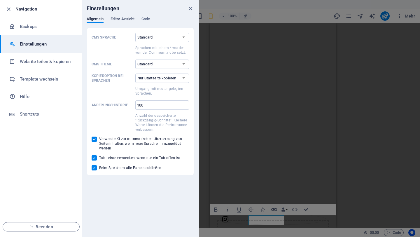
click at [120, 20] on span "Editor-Ansicht" at bounding box center [123, 19] width 24 height 8
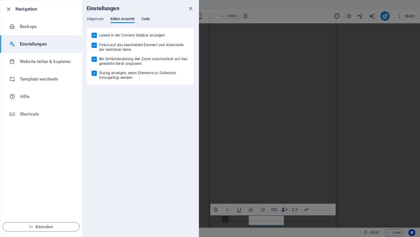
click at [145, 19] on span "Code" at bounding box center [146, 19] width 8 height 8
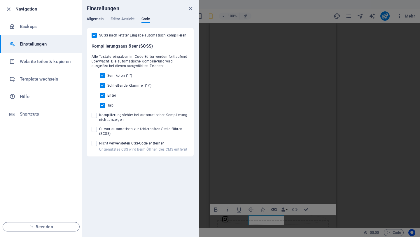
click at [98, 19] on span "Allgemein" at bounding box center [95, 19] width 17 height 8
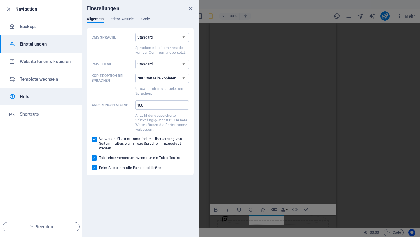
click at [55, 98] on h6 "Hilfe" at bounding box center [47, 96] width 54 height 7
click at [190, 7] on icon "close" at bounding box center [190, 8] width 7 height 7
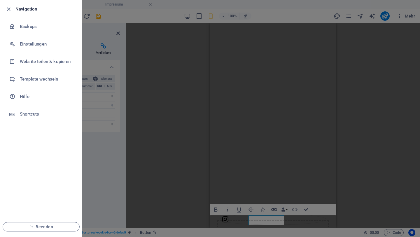
click at [350, 18] on div at bounding box center [210, 118] width 420 height 237
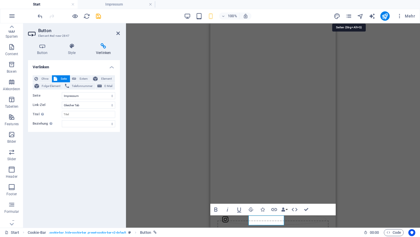
click at [350, 18] on icon "pages" at bounding box center [349, 16] width 7 height 7
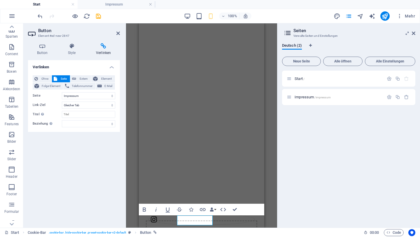
click at [296, 33] on h2 "Seiten" at bounding box center [355, 30] width 122 height 5
click at [62, 232] on span ". cookie-bar .hide-cookie-bar .preset-cookie-bar-v2-default" at bounding box center [87, 232] width 77 height 7
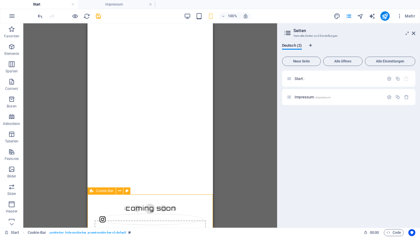
click at [105, 193] on div "Cookie-Bar" at bounding box center [102, 190] width 28 height 7
click at [121, 192] on icon at bounding box center [119, 191] width 3 height 6
click at [12, 16] on icon "button" at bounding box center [11, 16] width 7 height 7
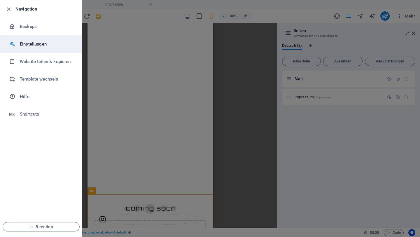
click at [33, 45] on h6 "Einstellungen" at bounding box center [47, 44] width 54 height 7
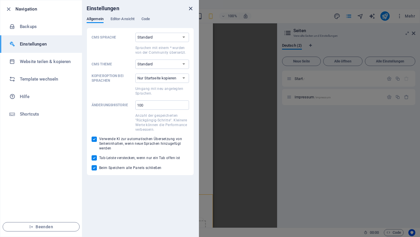
click at [193, 6] on icon "close" at bounding box center [190, 8] width 7 height 7
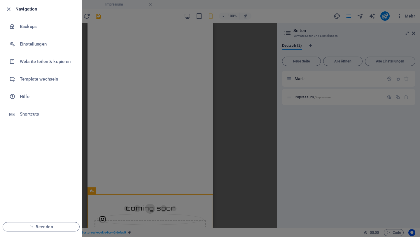
click at [175, 213] on div at bounding box center [210, 118] width 420 height 237
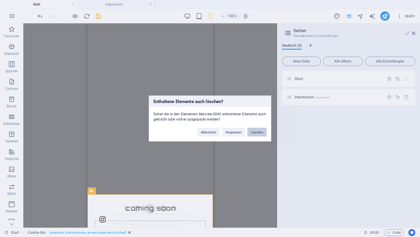
click at [259, 131] on button "Löschen" at bounding box center [257, 132] width 19 height 9
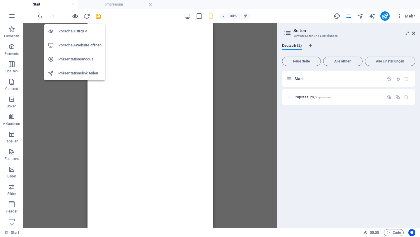
click at [76, 15] on icon "button" at bounding box center [75, 16] width 7 height 7
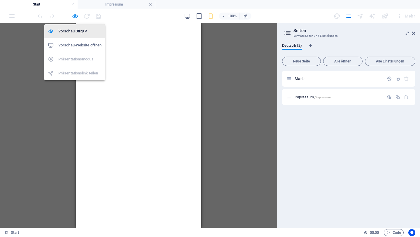
click at [70, 28] on h6 "Vorschau Strg+P" at bounding box center [79, 31] width 43 height 7
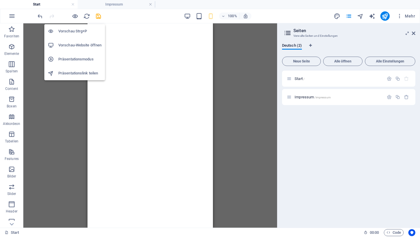
click at [69, 33] on h6 "Vorschau Strg+P" at bounding box center [79, 31] width 43 height 7
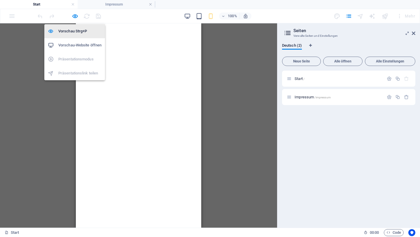
click at [69, 33] on h6 "Vorschau Strg+P" at bounding box center [79, 31] width 43 height 7
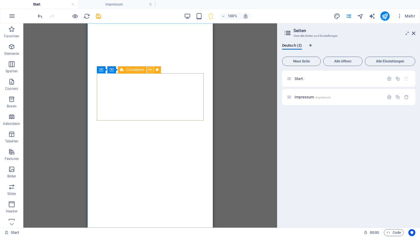
click at [150, 70] on icon at bounding box center [150, 70] width 3 height 6
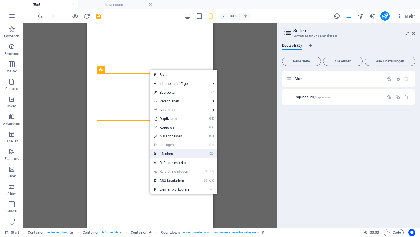
click at [162, 154] on link "⌦ Löschen" at bounding box center [172, 153] width 45 height 9
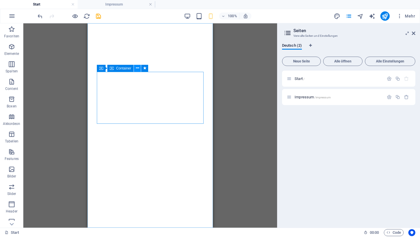
click at [137, 68] on icon at bounding box center [137, 68] width 3 height 6
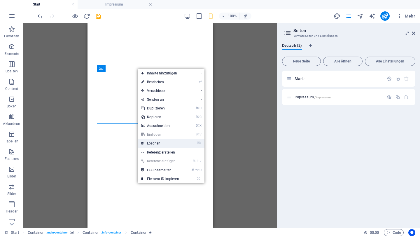
click at [158, 143] on link "⌦ Löschen" at bounding box center [160, 143] width 45 height 9
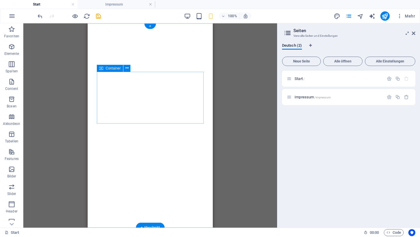
click at [118, 69] on span "Container" at bounding box center [113, 69] width 15 height 4
click at [108, 68] on span "Container" at bounding box center [113, 69] width 15 height 4
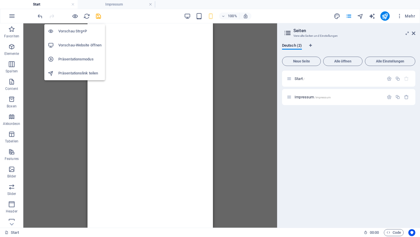
click at [72, 30] on h6 "Vorschau Strg+P" at bounding box center [79, 31] width 43 height 7
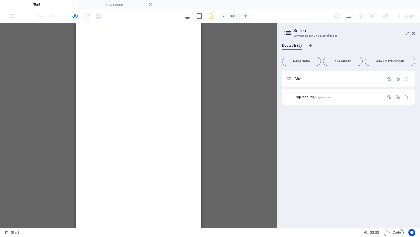
click at [79, 14] on div at bounding box center [68, 15] width 65 height 9
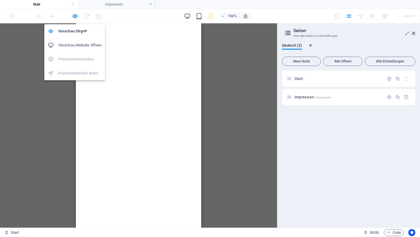
click at [67, 44] on h6 "Vorschau-Website öffnen" at bounding box center [79, 45] width 43 height 7
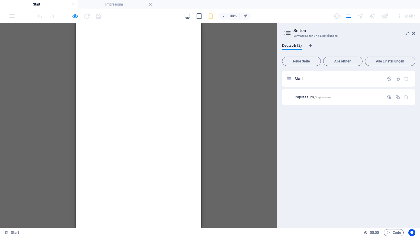
click at [42, 55] on div "Ziehe hier rein, um den vorhandenen Inhalt zu ersetzen. Drücke "Strg", wenn du …" at bounding box center [138, 125] width 277 height 204
click at [278, 76] on div at bounding box center [278, 125] width 1 height 204
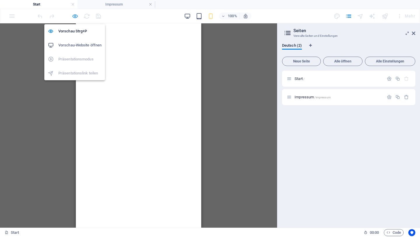
click at [75, 15] on icon "button" at bounding box center [75, 16] width 7 height 7
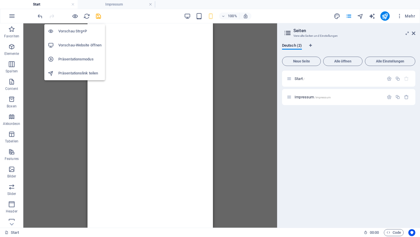
click at [67, 34] on h6 "Vorschau Strg+P" at bounding box center [79, 31] width 43 height 7
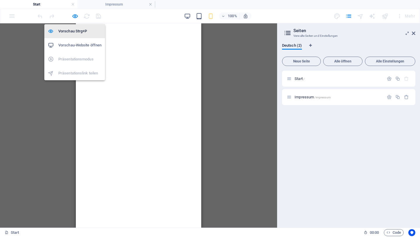
click at [70, 30] on h6 "Vorschau Strg+P" at bounding box center [79, 31] width 43 height 7
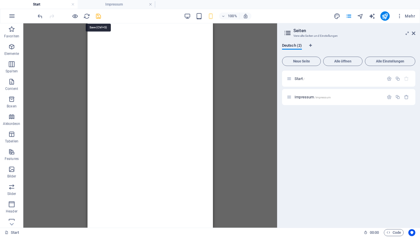
click at [101, 14] on icon "save" at bounding box center [98, 16] width 7 height 7
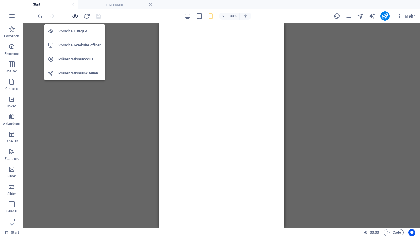
click at [76, 16] on icon "button" at bounding box center [75, 16] width 7 height 7
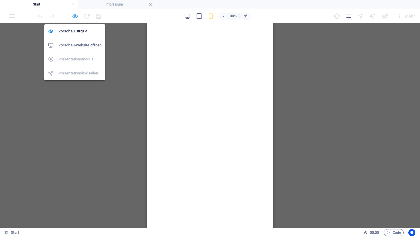
click at [74, 17] on icon "button" at bounding box center [75, 16] width 7 height 7
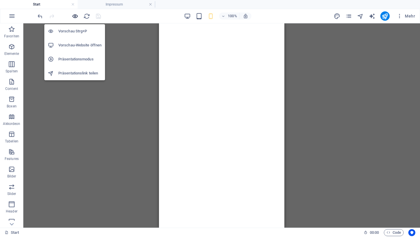
click at [75, 15] on icon "button" at bounding box center [75, 16] width 7 height 7
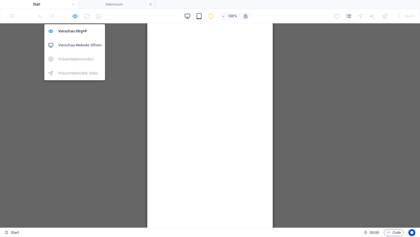
click at [76, 17] on icon "button" at bounding box center [75, 16] width 7 height 7
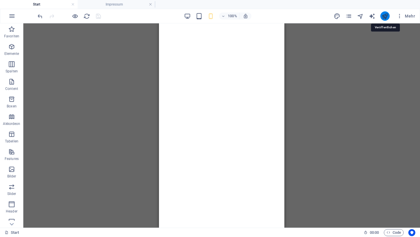
click at [385, 16] on icon "publish" at bounding box center [385, 16] width 7 height 7
